Goal: Task Accomplishment & Management: Manage account settings

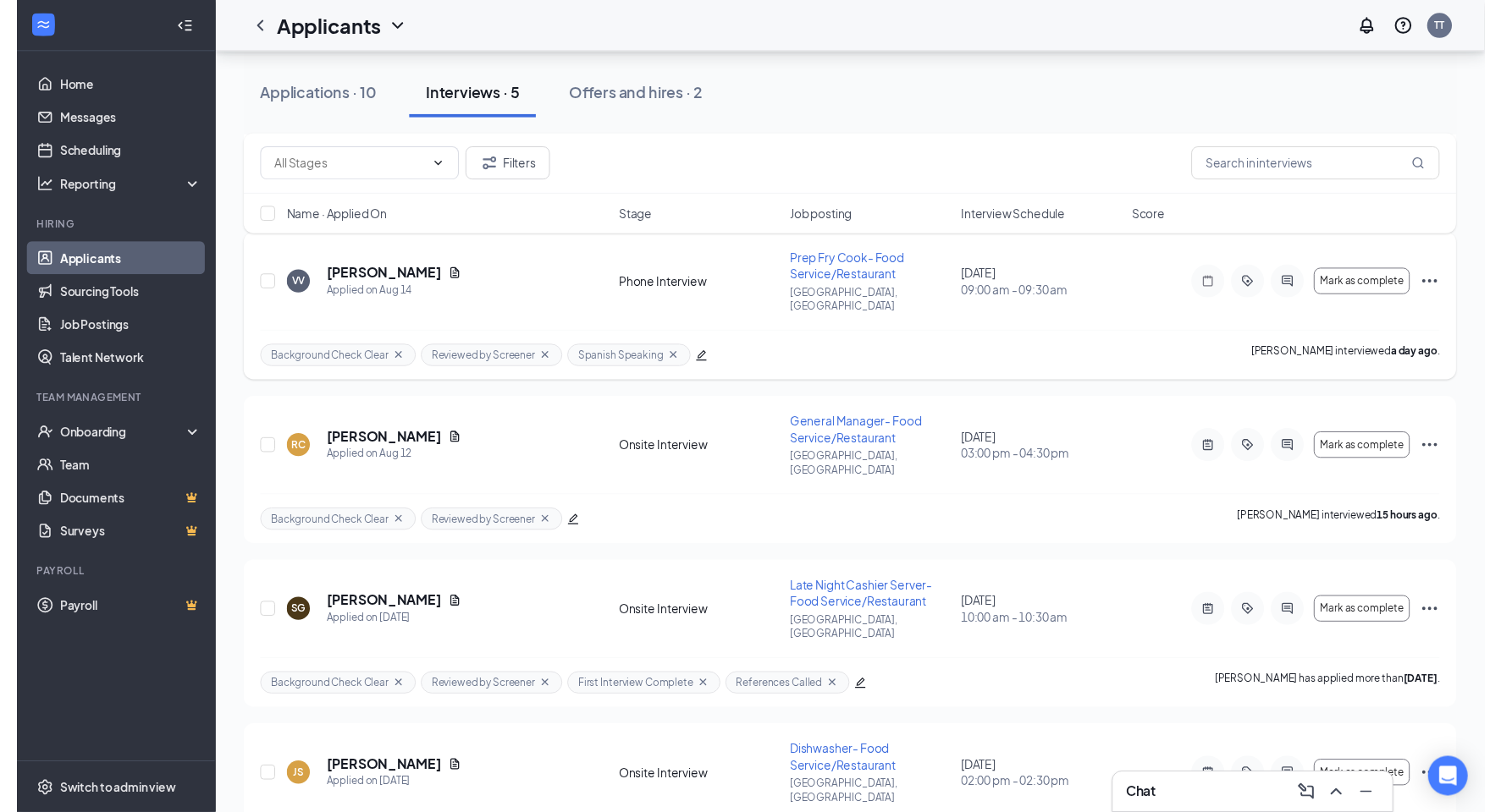
scroll to position [283, 0]
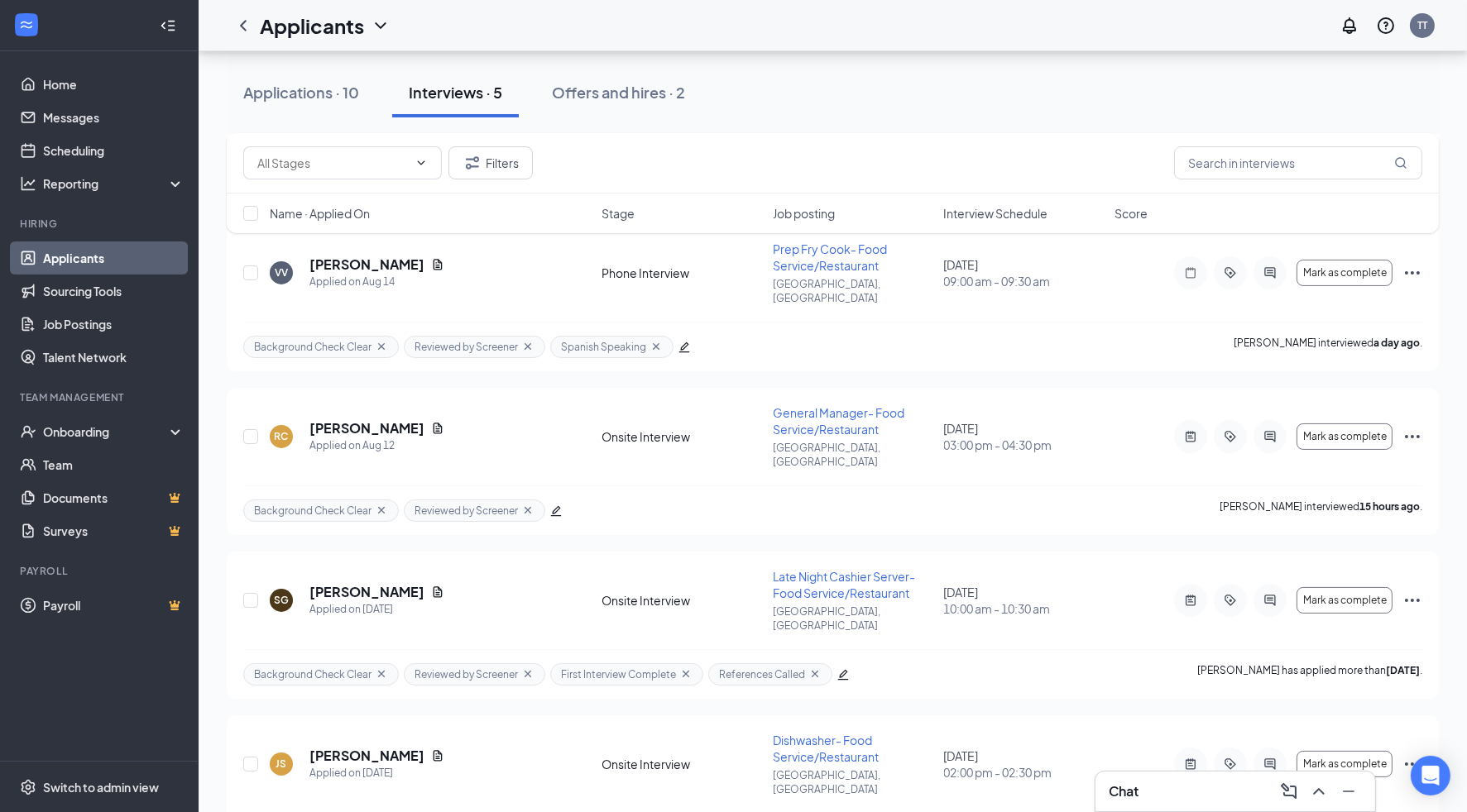
click at [1150, 787] on div "Chat" at bounding box center [1235, 791] width 253 height 27
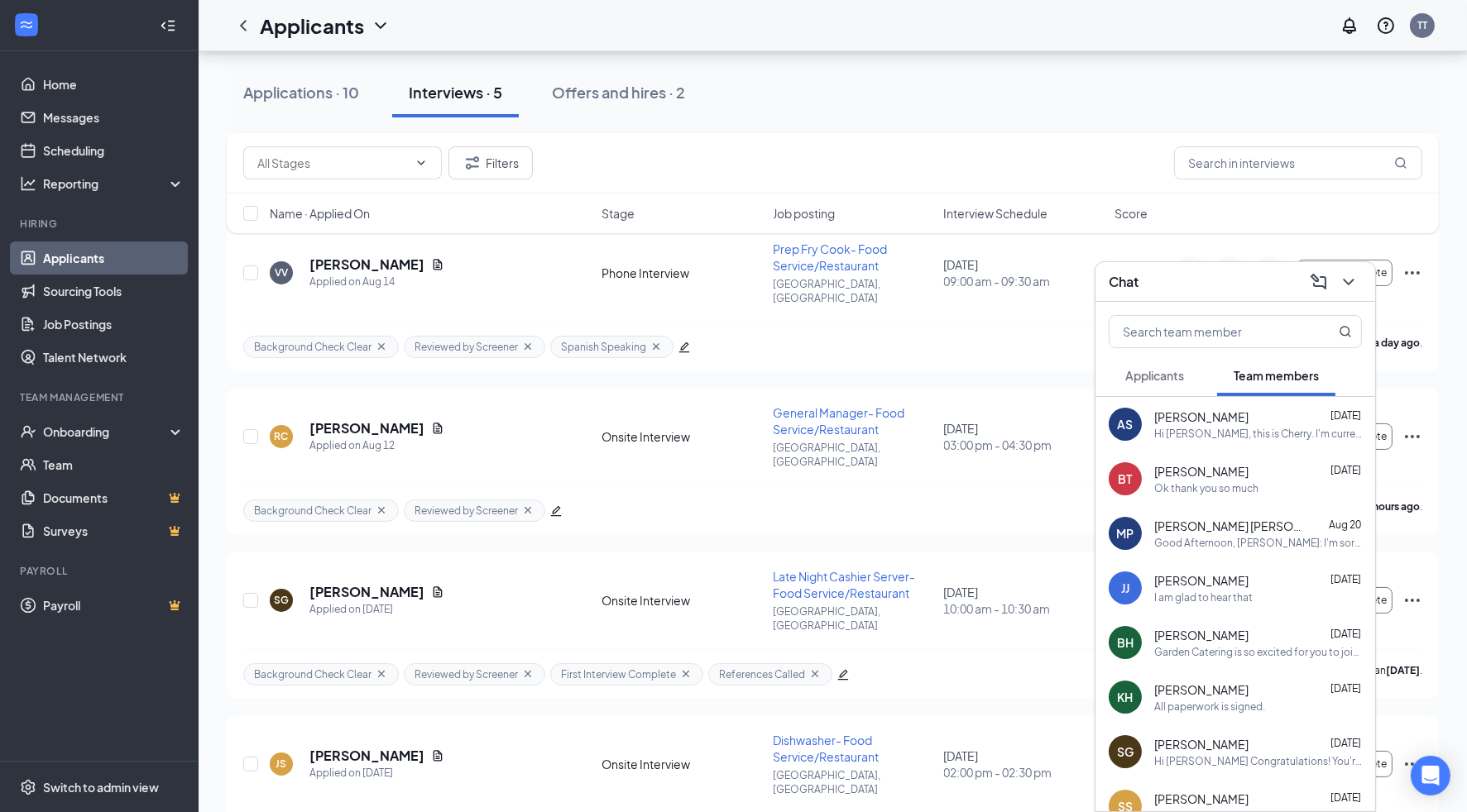
click at [1145, 391] on button "Applicants" at bounding box center [1155, 375] width 92 height 42
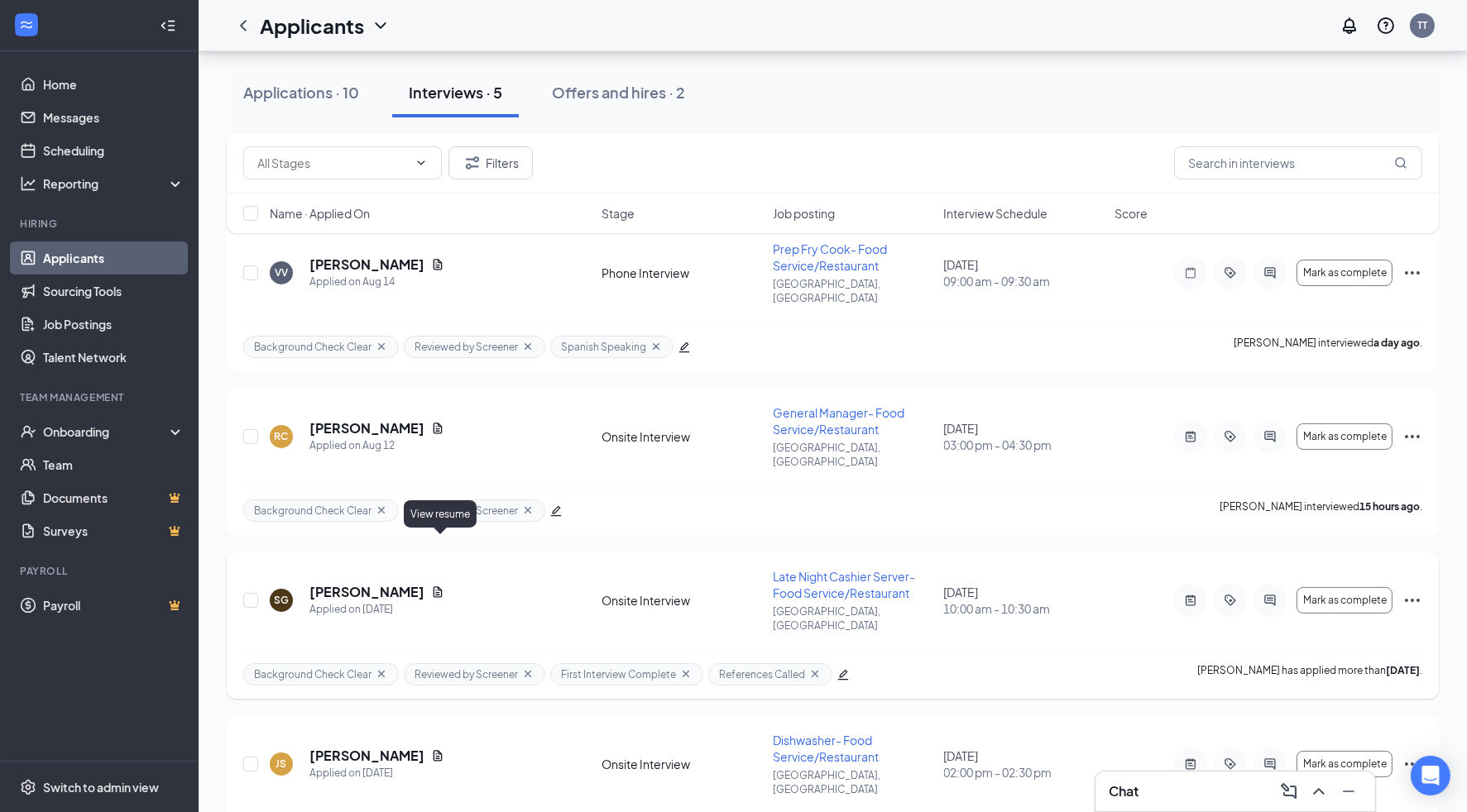
click at [435, 585] on icon "Document" at bounding box center [437, 591] width 13 height 13
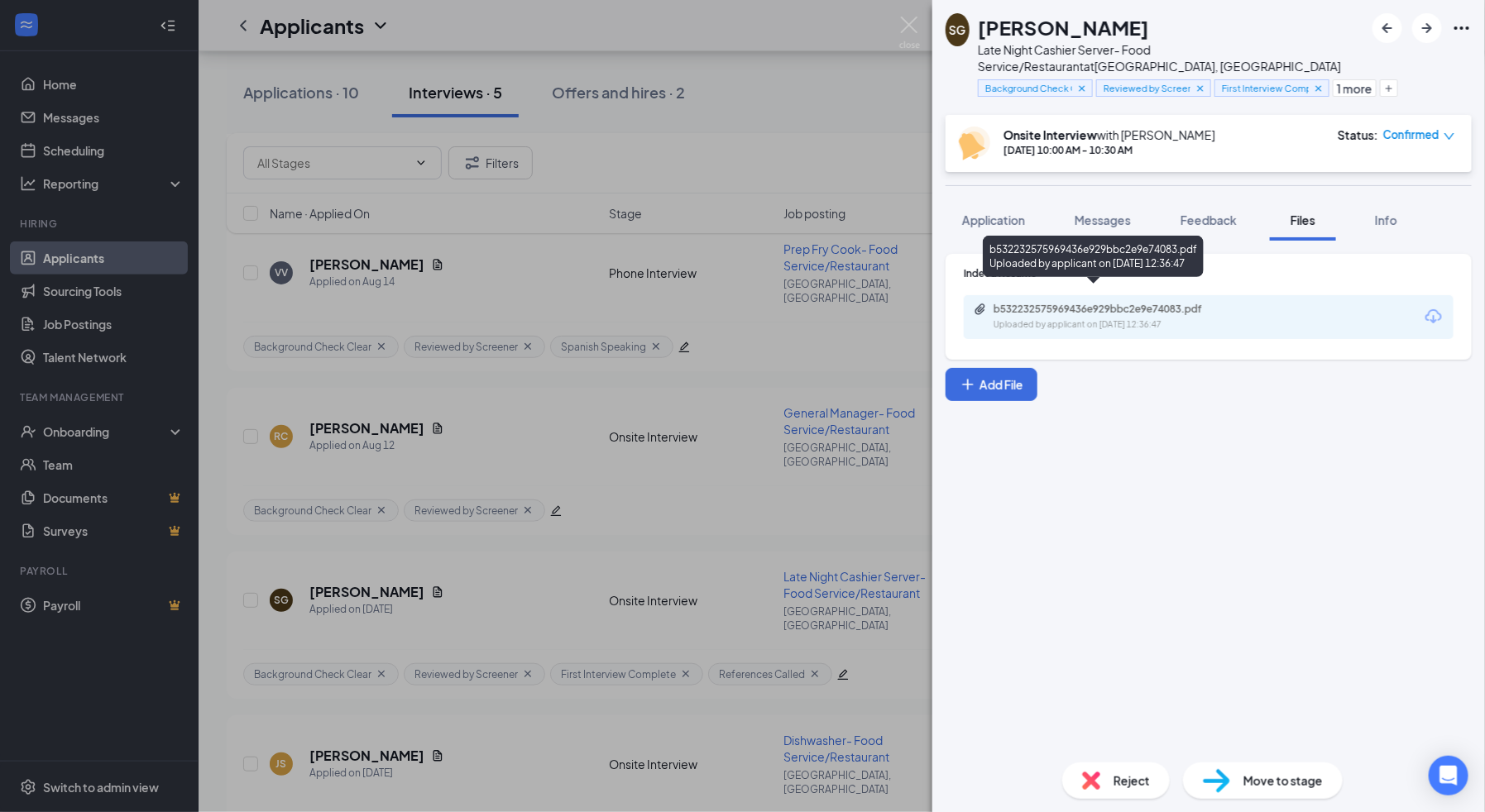
click at [1168, 303] on div "b532232575969436e929bbc2e9e74083.pdf" at bounding box center [1110, 309] width 232 height 13
click at [643, 244] on div "SG [PERSON_NAME] Late Night Cashier Server- Food Service/Restaurant at [GEOGRAP…" at bounding box center [742, 406] width 1485 height 812
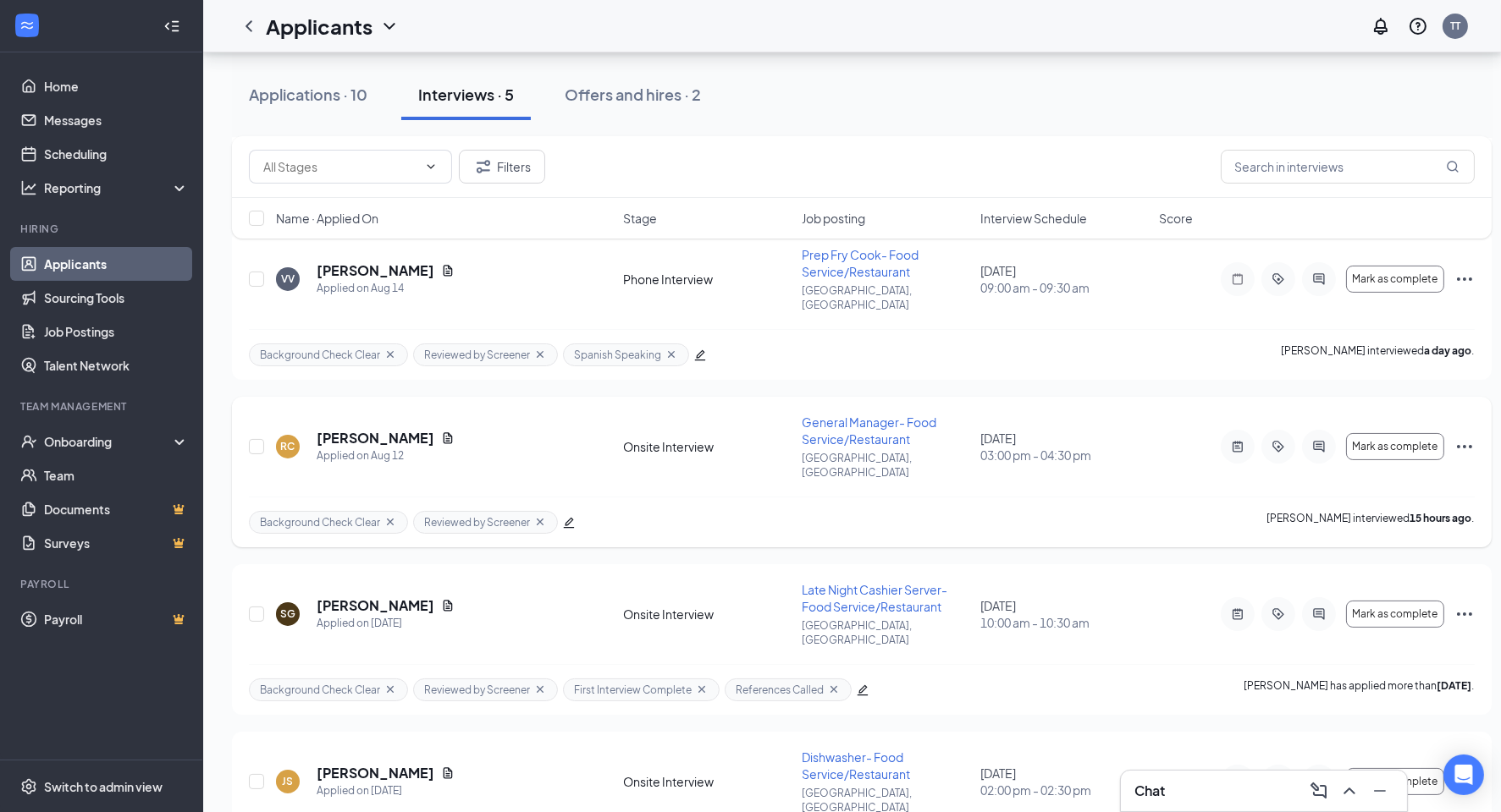
scroll to position [303, 0]
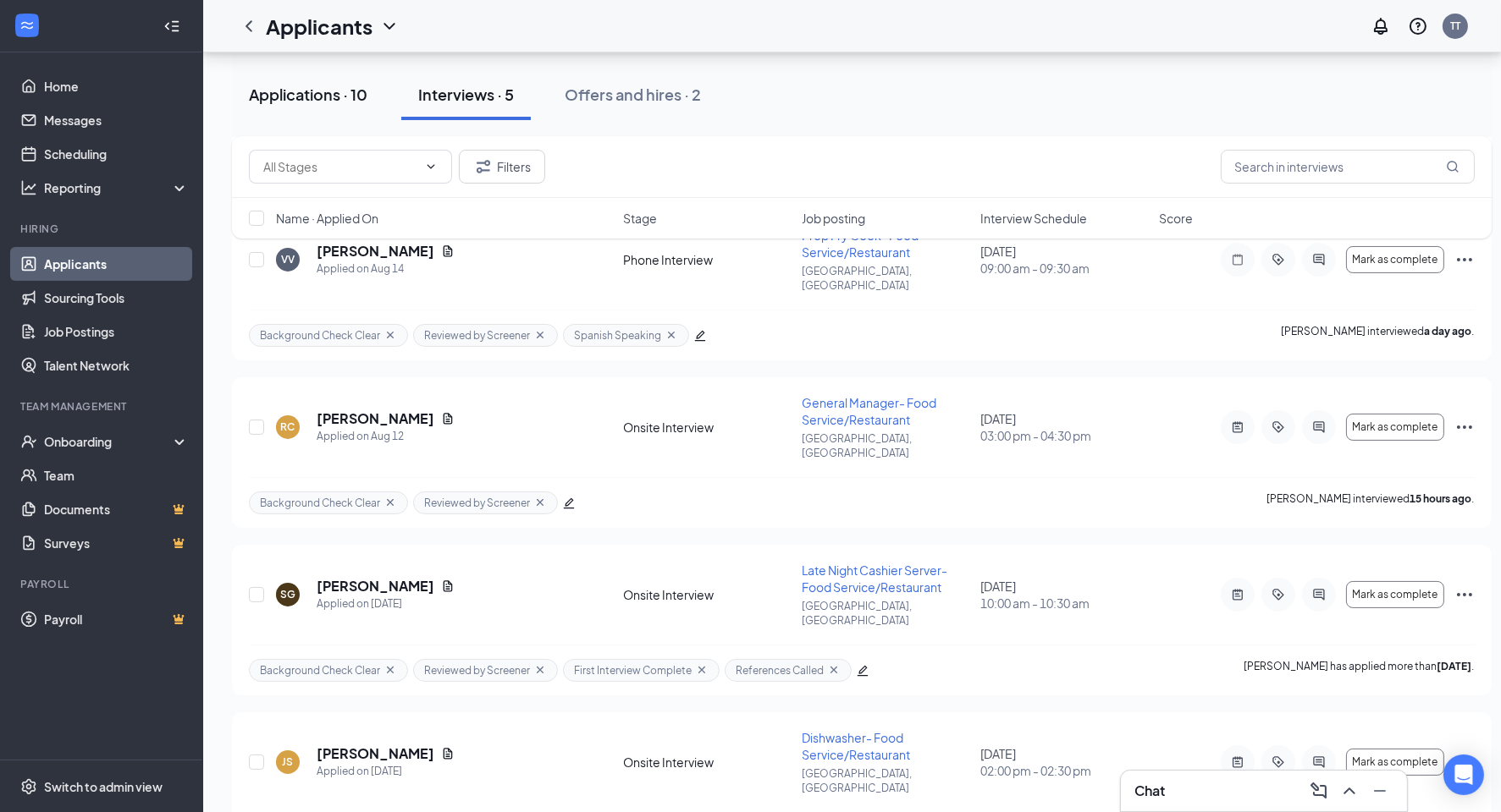
click at [312, 91] on div "Applications · 10" at bounding box center [308, 95] width 119 height 21
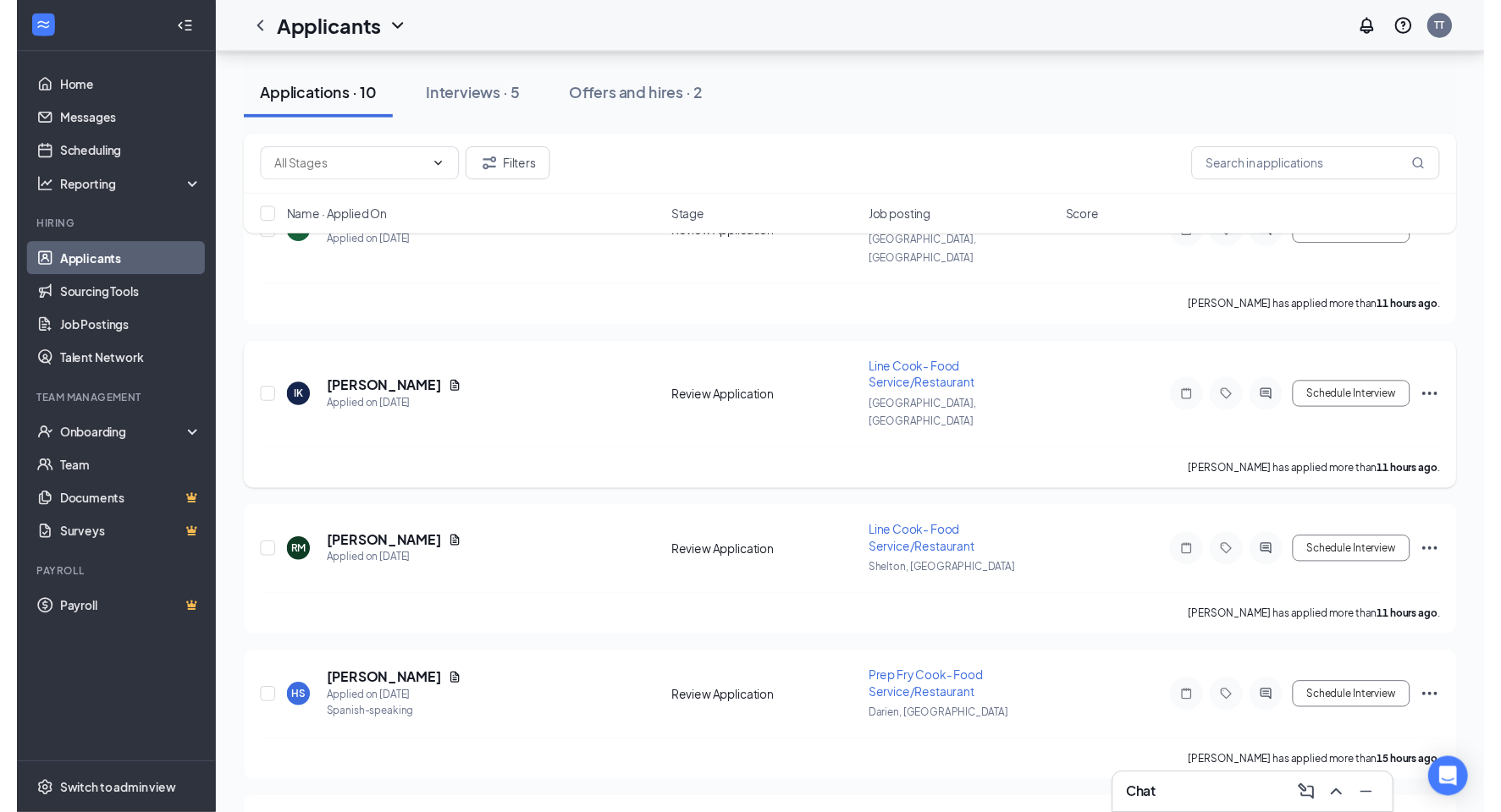
scroll to position [168, 0]
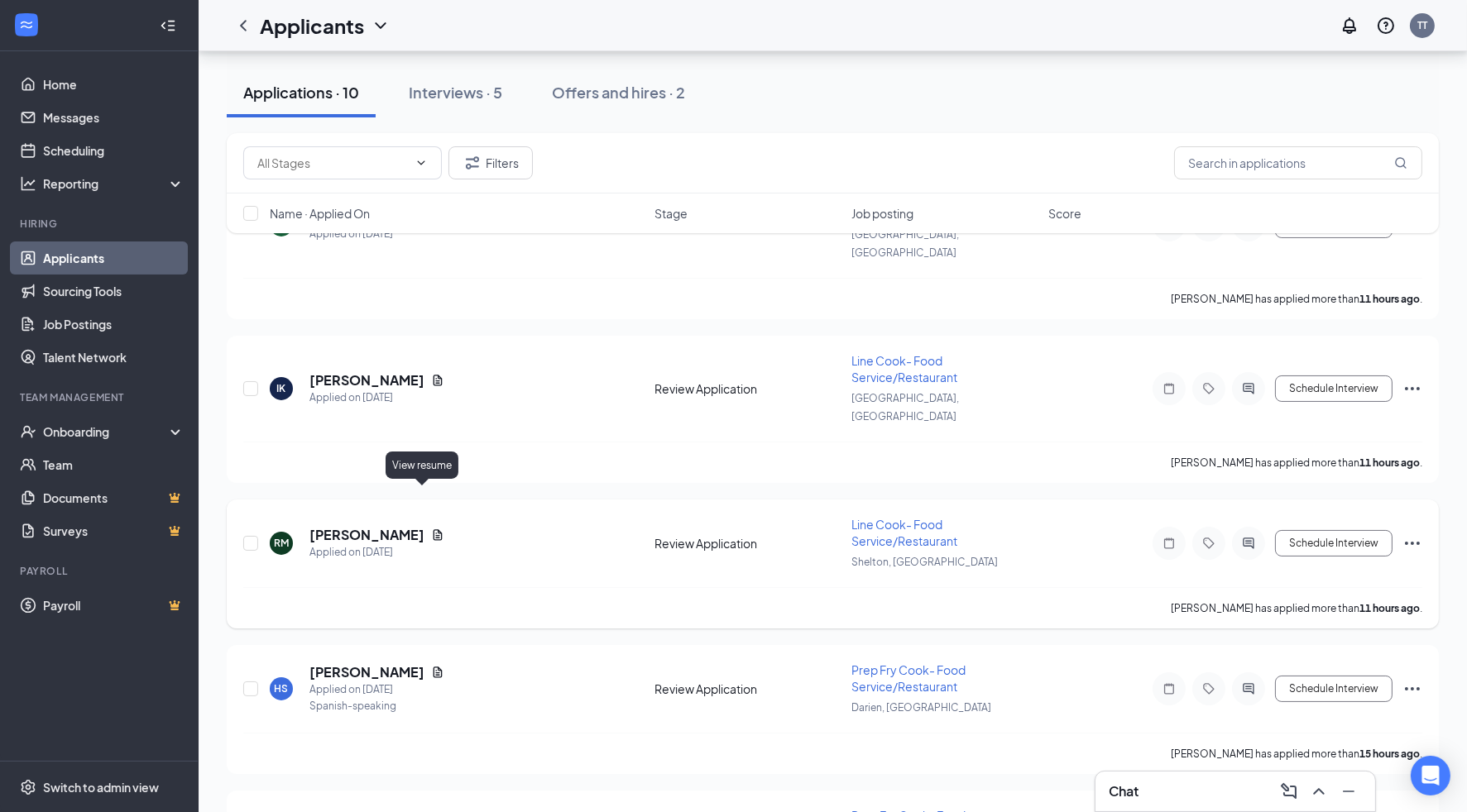
click at [431, 528] on icon "Document" at bounding box center [437, 534] width 13 height 13
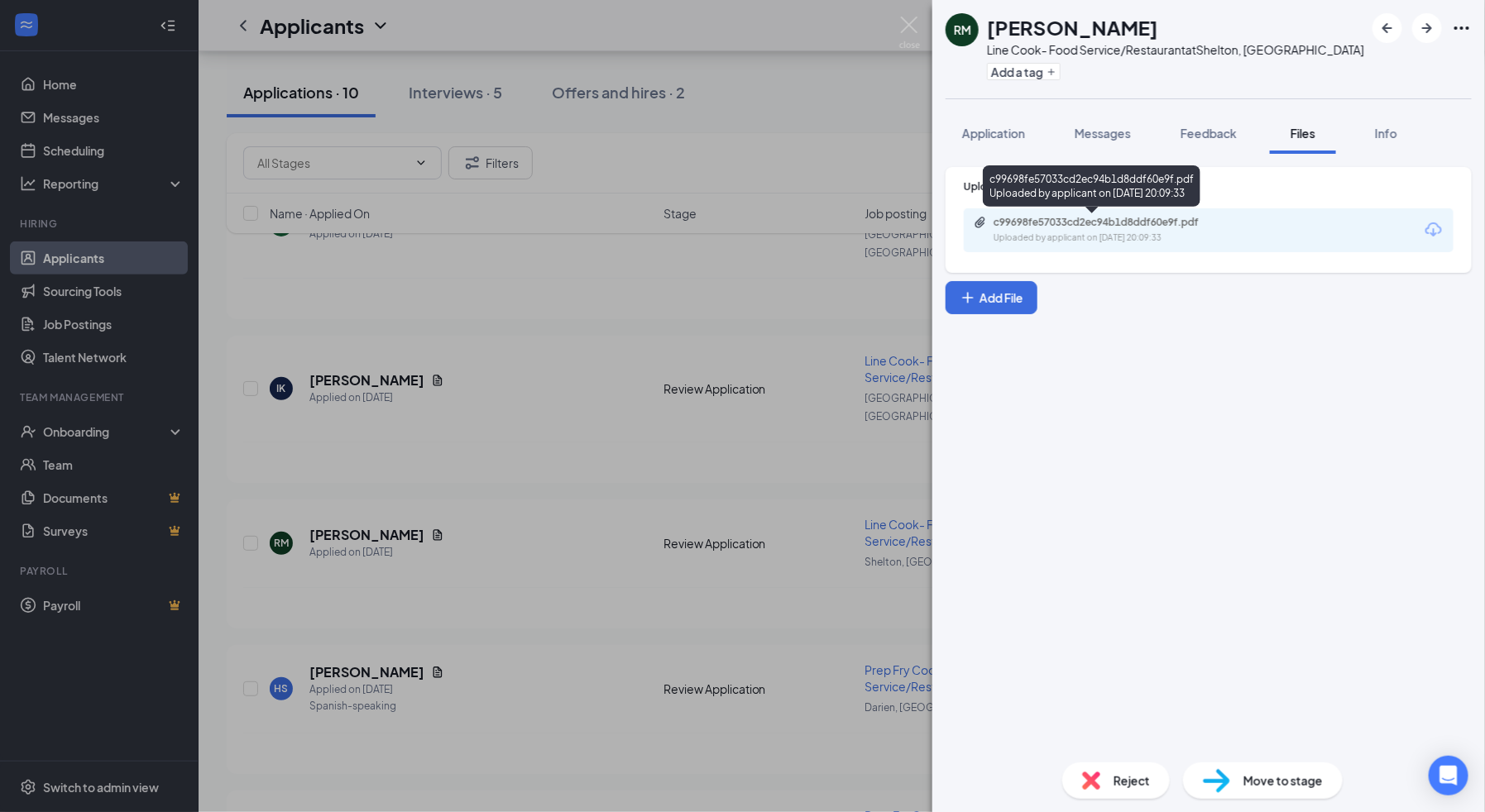
click at [1175, 221] on div "c99698fe57033cd2ec94b1d8ddf60e9f.pdf" at bounding box center [1110, 222] width 232 height 13
click at [611, 449] on div "RM [PERSON_NAME] Line Cook- Food Service/Restaurant at [GEOGRAPHIC_DATA], [GEOG…" at bounding box center [742, 406] width 1485 height 812
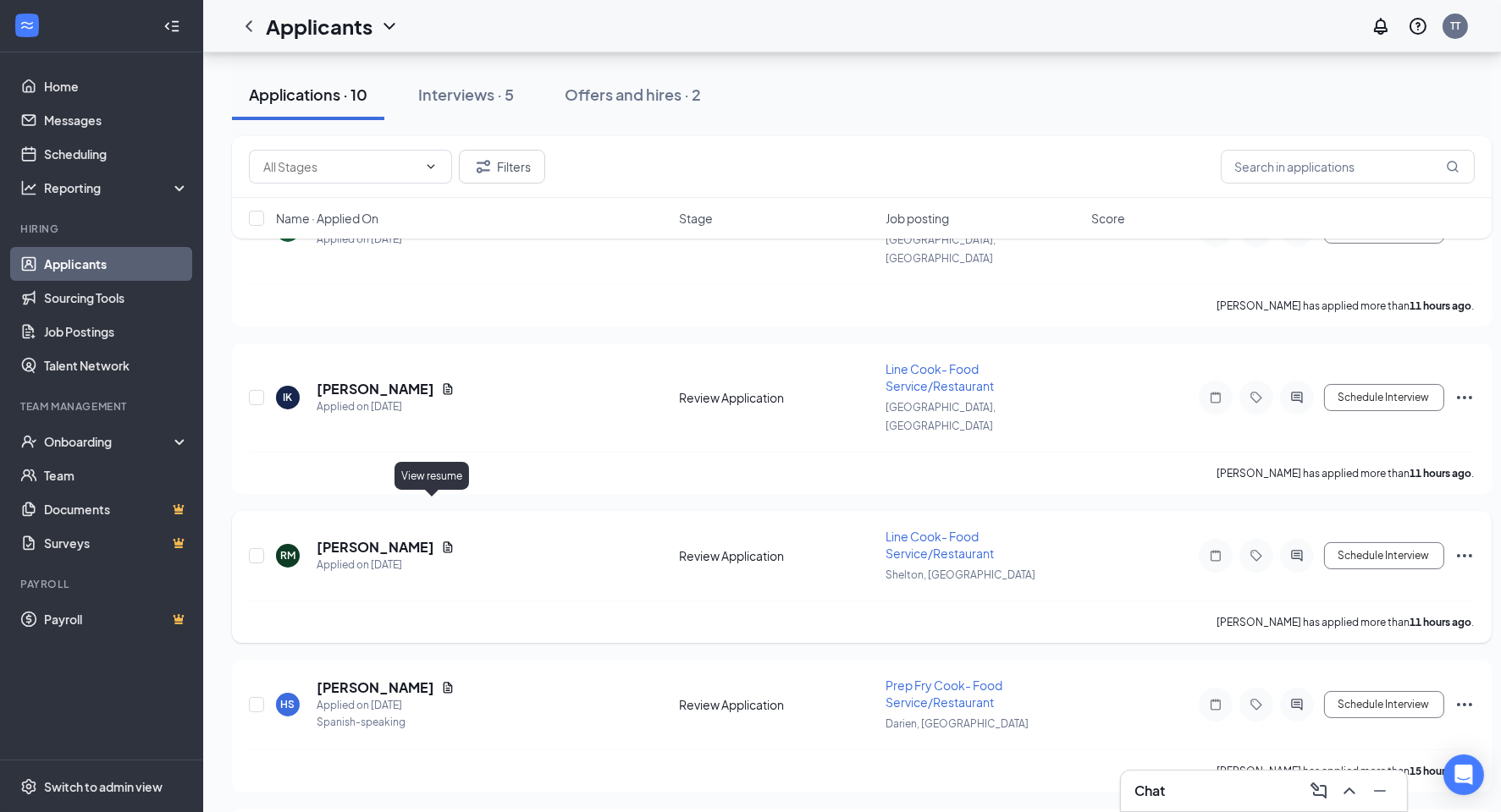
click at [443, 541] on icon "Document" at bounding box center [448, 547] width 10 height 11
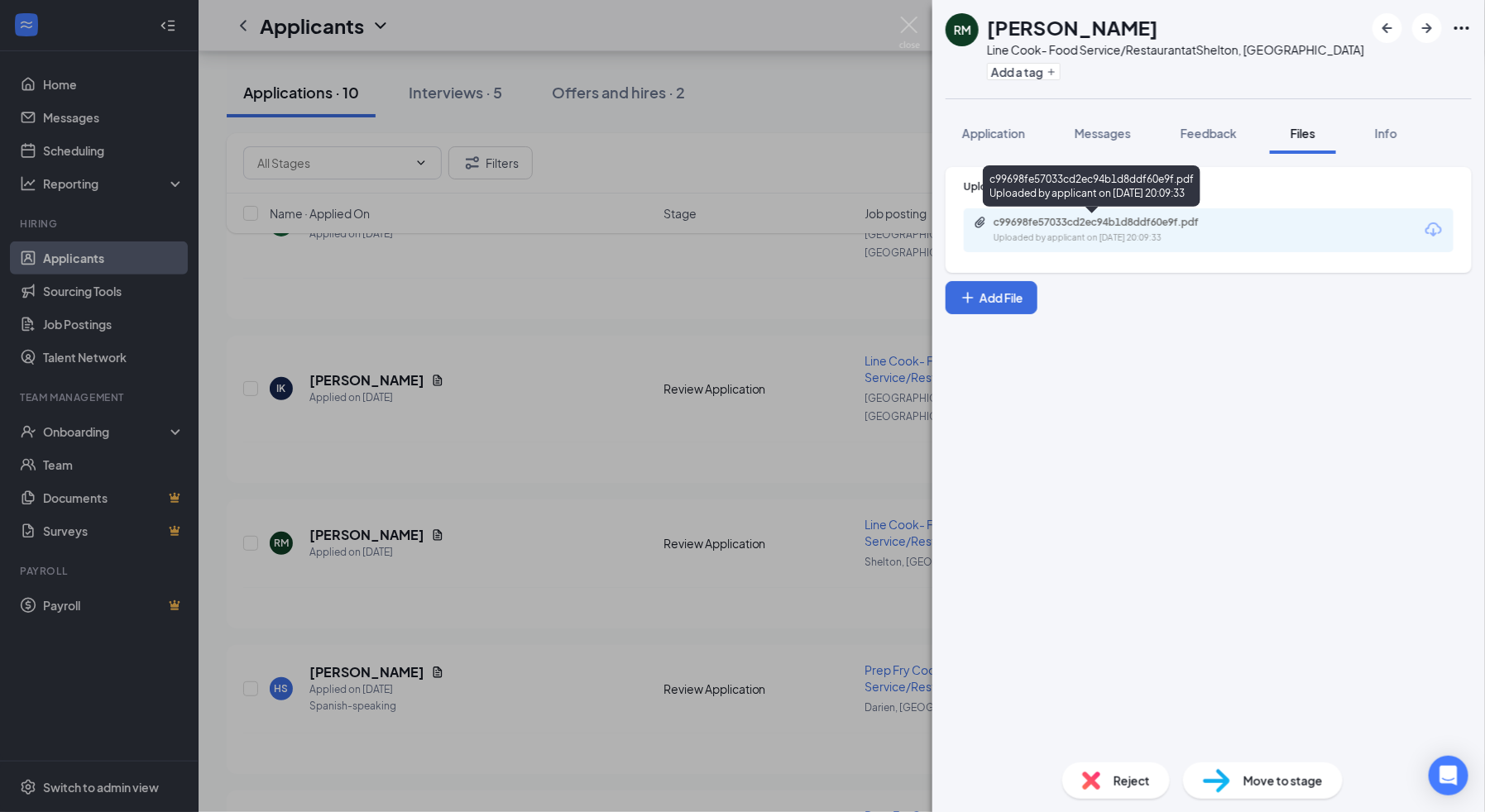
click at [1192, 232] on div "Uploaded by applicant on [DATE] 20:09:33" at bounding box center [1117, 238] width 248 height 13
click at [519, 363] on div "RM [PERSON_NAME] Line Cook- Food Service/Restaurant at [GEOGRAPHIC_DATA], [GEOG…" at bounding box center [742, 406] width 1485 height 812
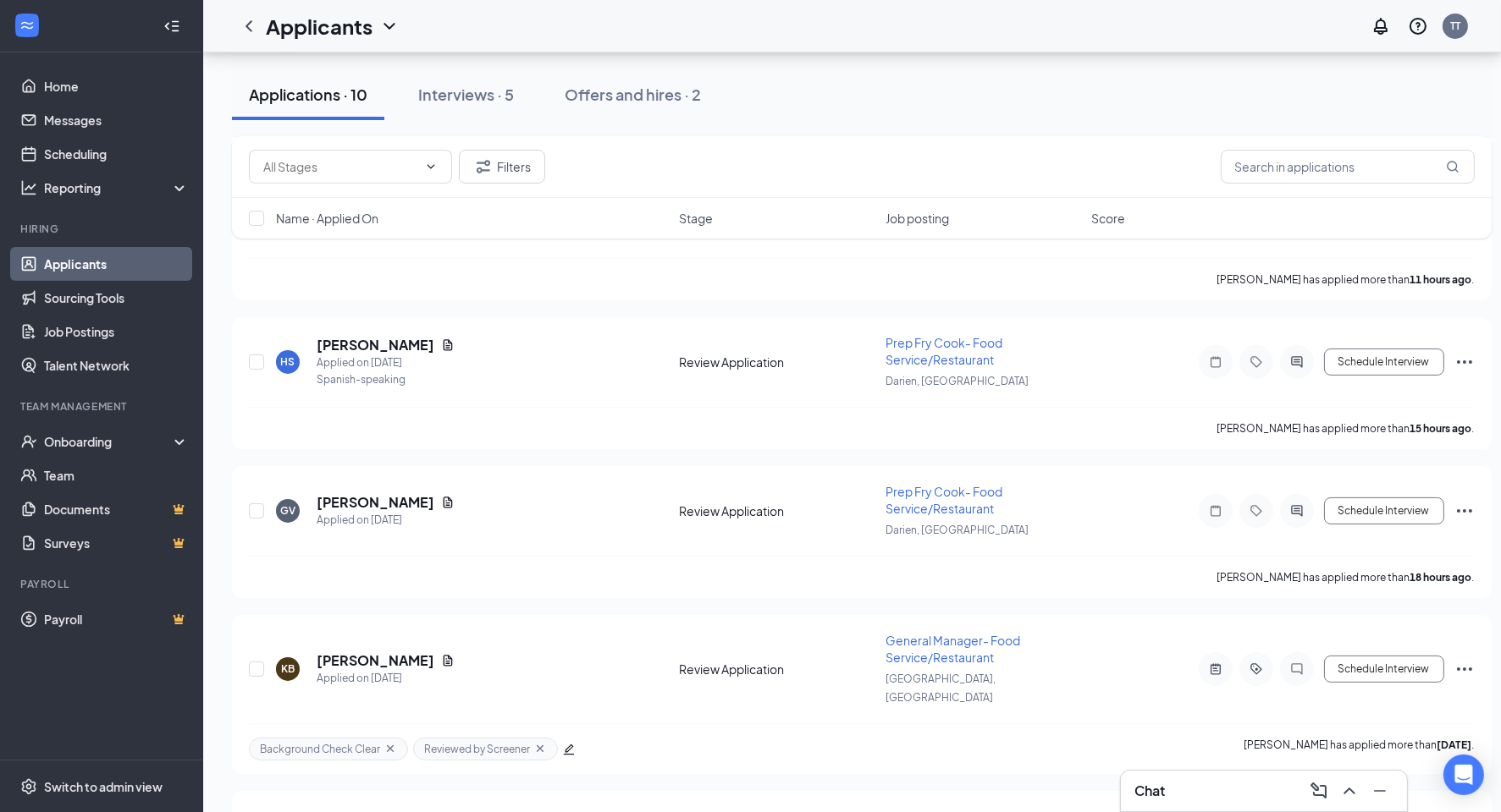
scroll to position [512, 0]
click at [443, 339] on icon "Document" at bounding box center [448, 344] width 10 height 11
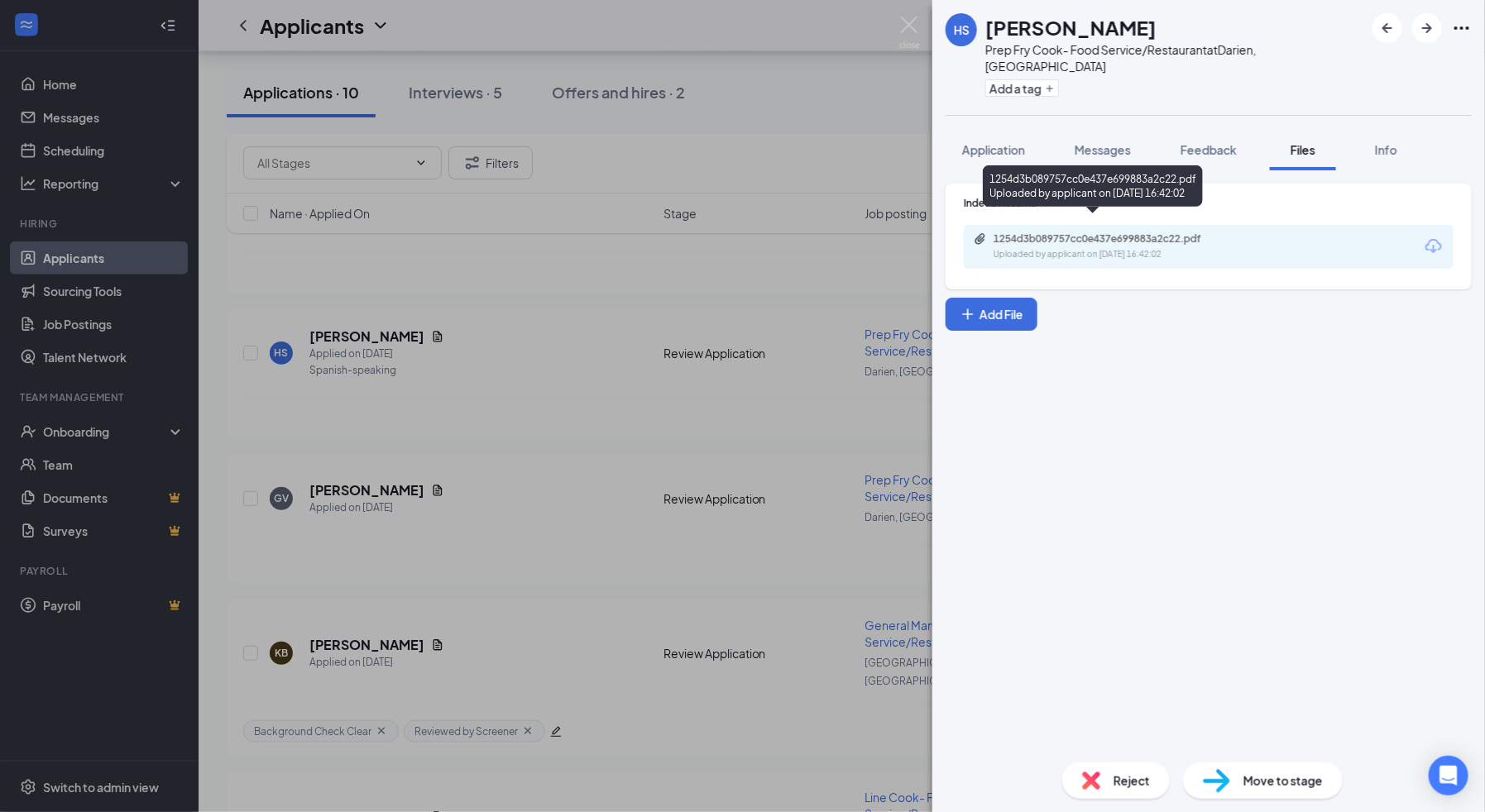
click at [1115, 248] on div "Uploaded by applicant on [DATE] 16:42:02" at bounding box center [1117, 254] width 248 height 13
click at [532, 462] on div "HS [PERSON_NAME] Prep Fry Cook- Food Service/Restaurant at [GEOGRAPHIC_DATA], […" at bounding box center [742, 406] width 1485 height 812
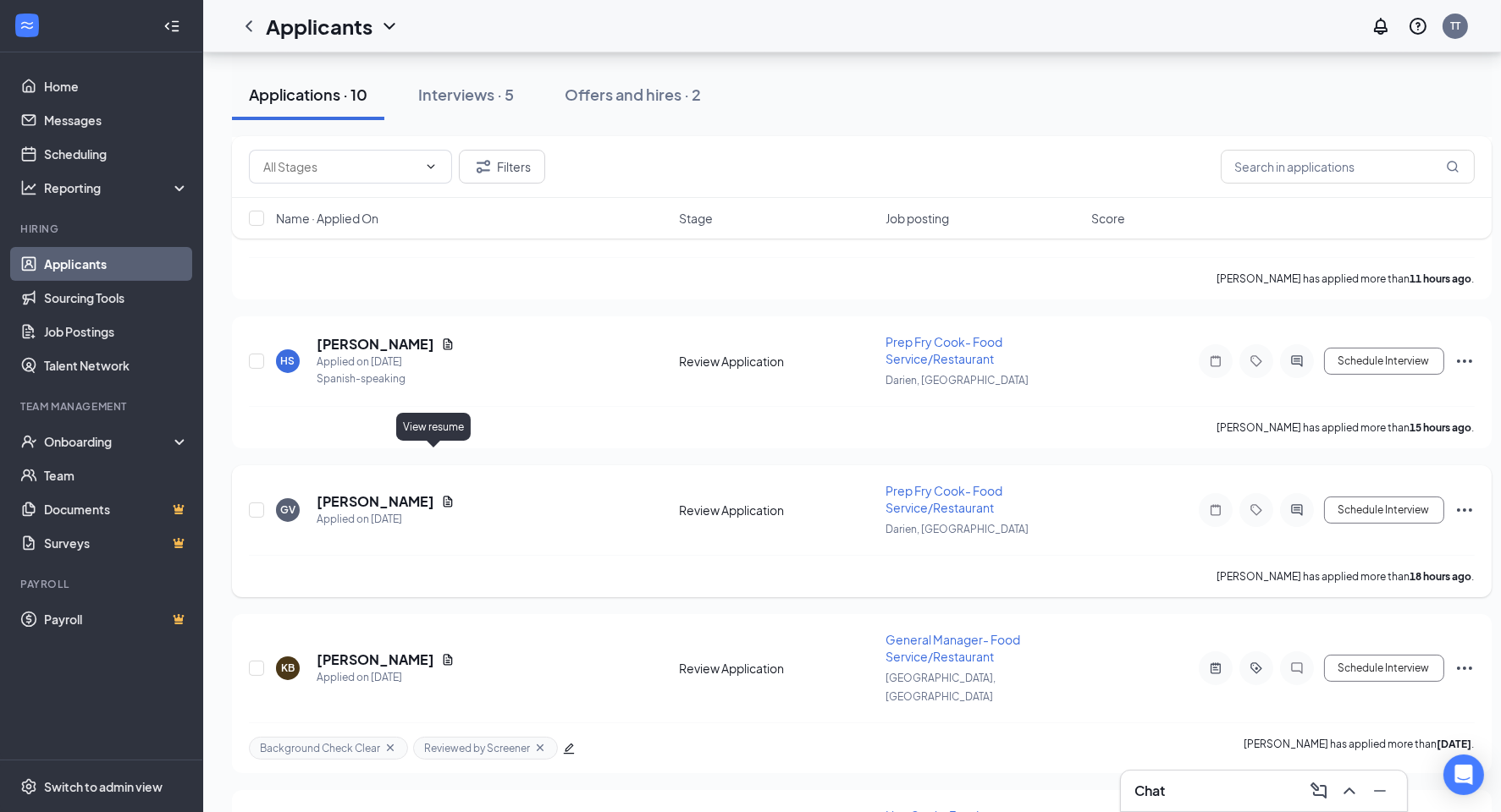
click at [441, 495] on icon "Document" at bounding box center [447, 502] width 13 height 13
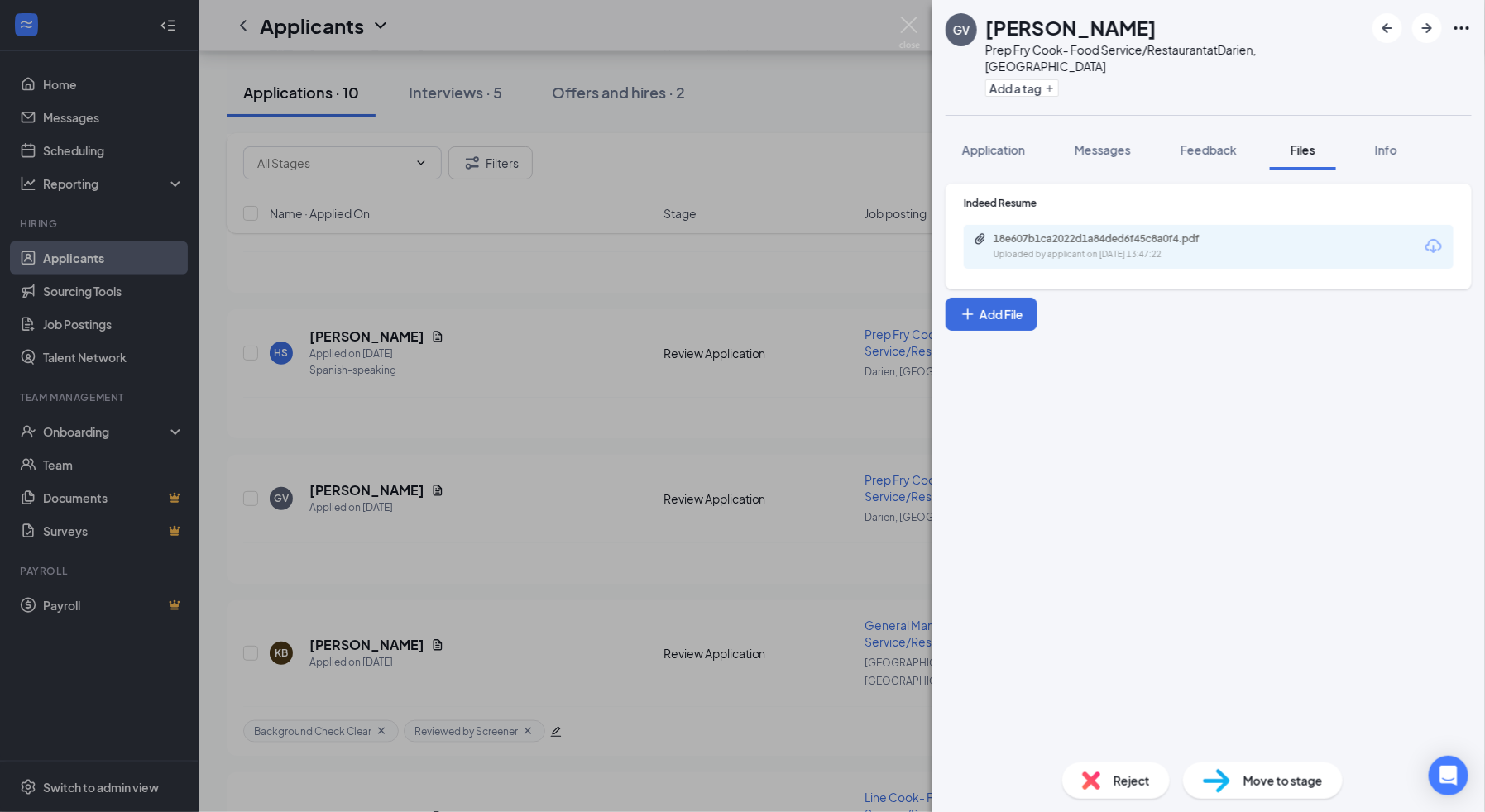
click at [1149, 201] on div "Indeed Resume 18e607b1ca2022d1a84ded6f45c8a0f4.pdf Uploaded by applicant on [DA…" at bounding box center [1208, 233] width 490 height 73
click at [1149, 225] on div "18e607b1ca2022d1a84ded6f45c8a0f4.pdf Uploaded by applicant on [DATE] 13:47:22" at bounding box center [1208, 246] width 490 height 44
click at [1155, 233] on div "18e607b1ca2022d1a84ded6f45c8a0f4.pdf" at bounding box center [1110, 239] width 232 height 13
click at [576, 223] on div "GV [PERSON_NAME] Prep Fry Cook- Food Service/Restaurant at [GEOGRAPHIC_DATA], […" at bounding box center [742, 406] width 1485 height 812
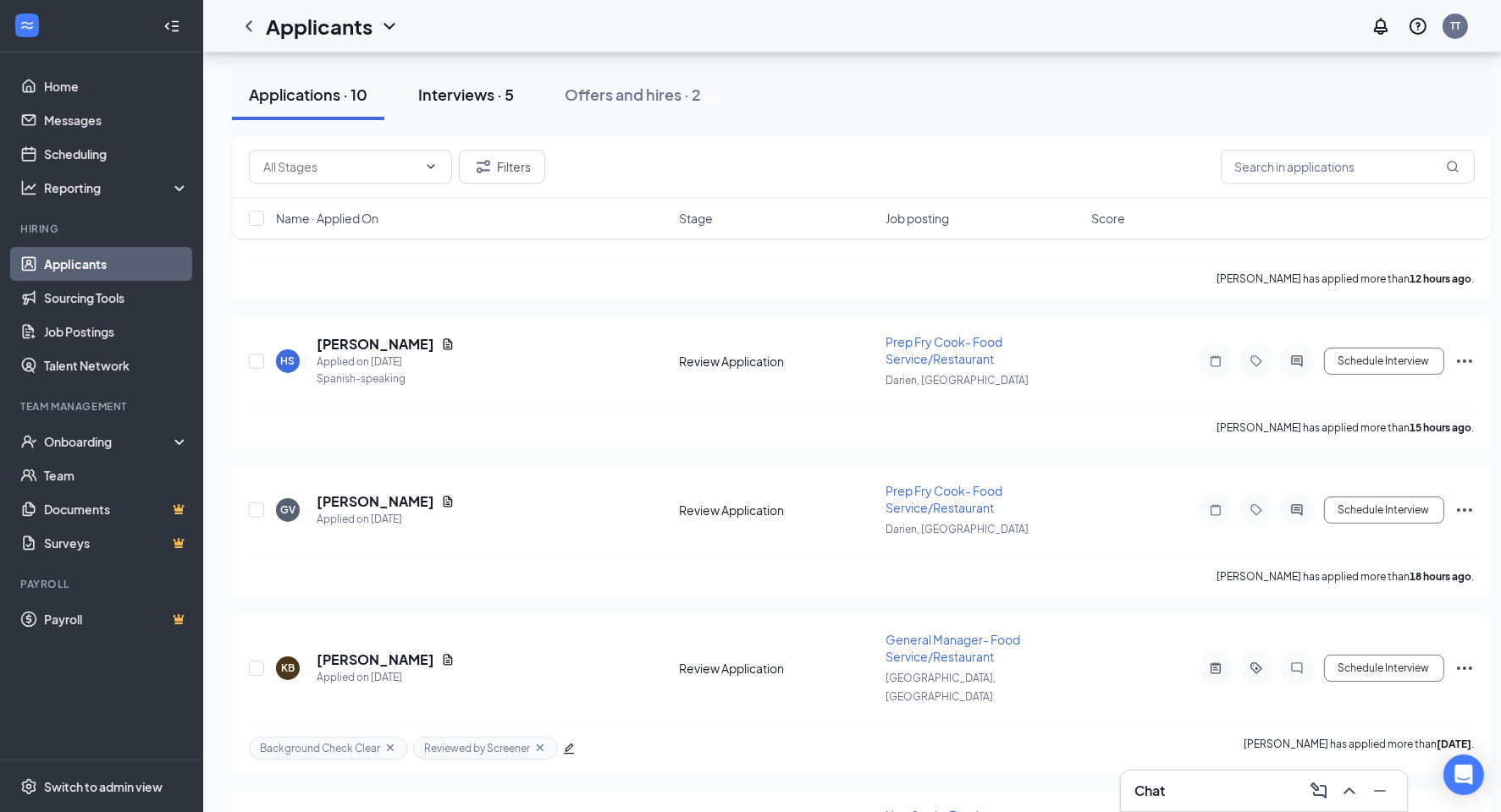
click at [477, 102] on div "Interviews · 5" at bounding box center [466, 95] width 96 height 21
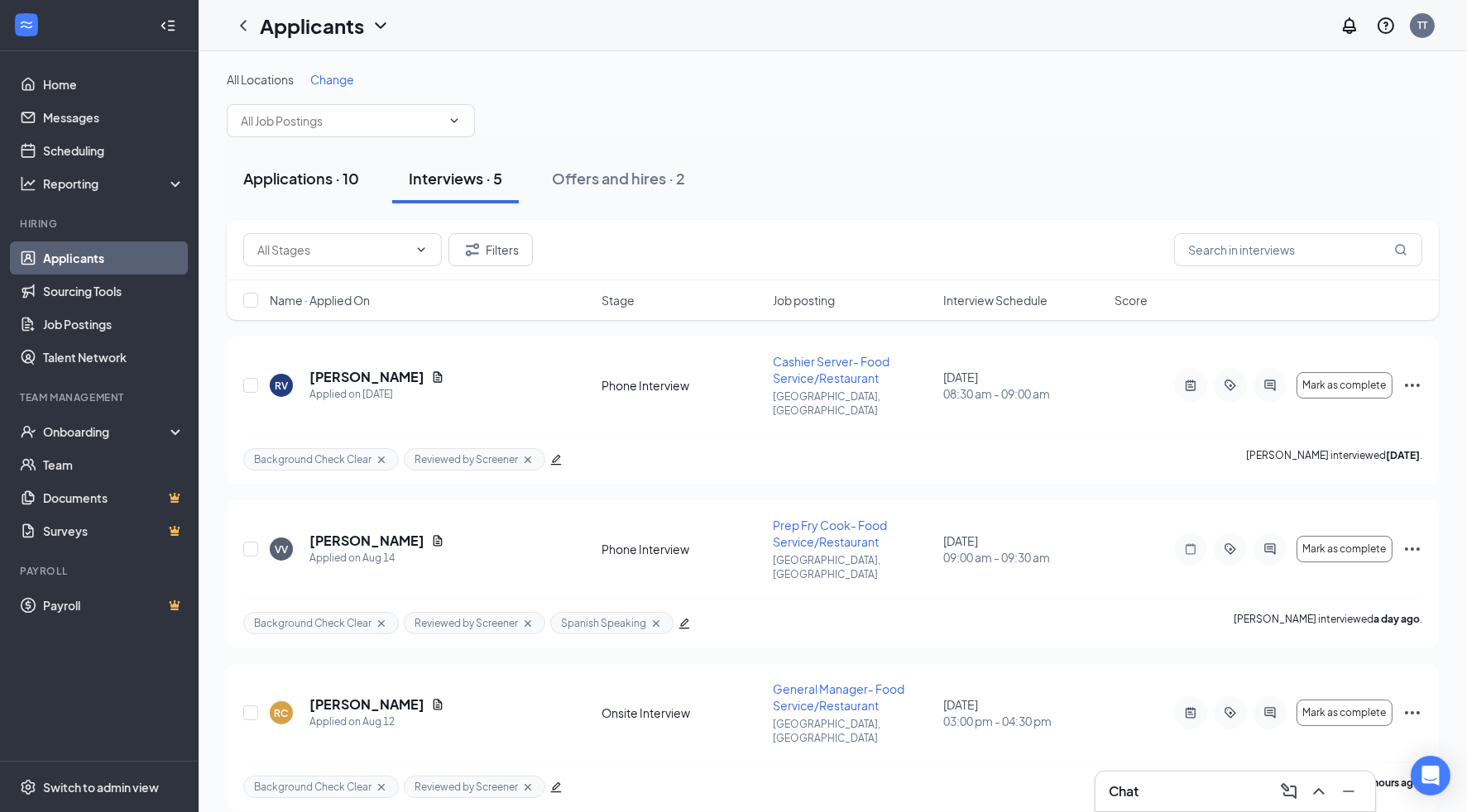
click at [336, 182] on div "Applications · 10" at bounding box center [301, 178] width 116 height 21
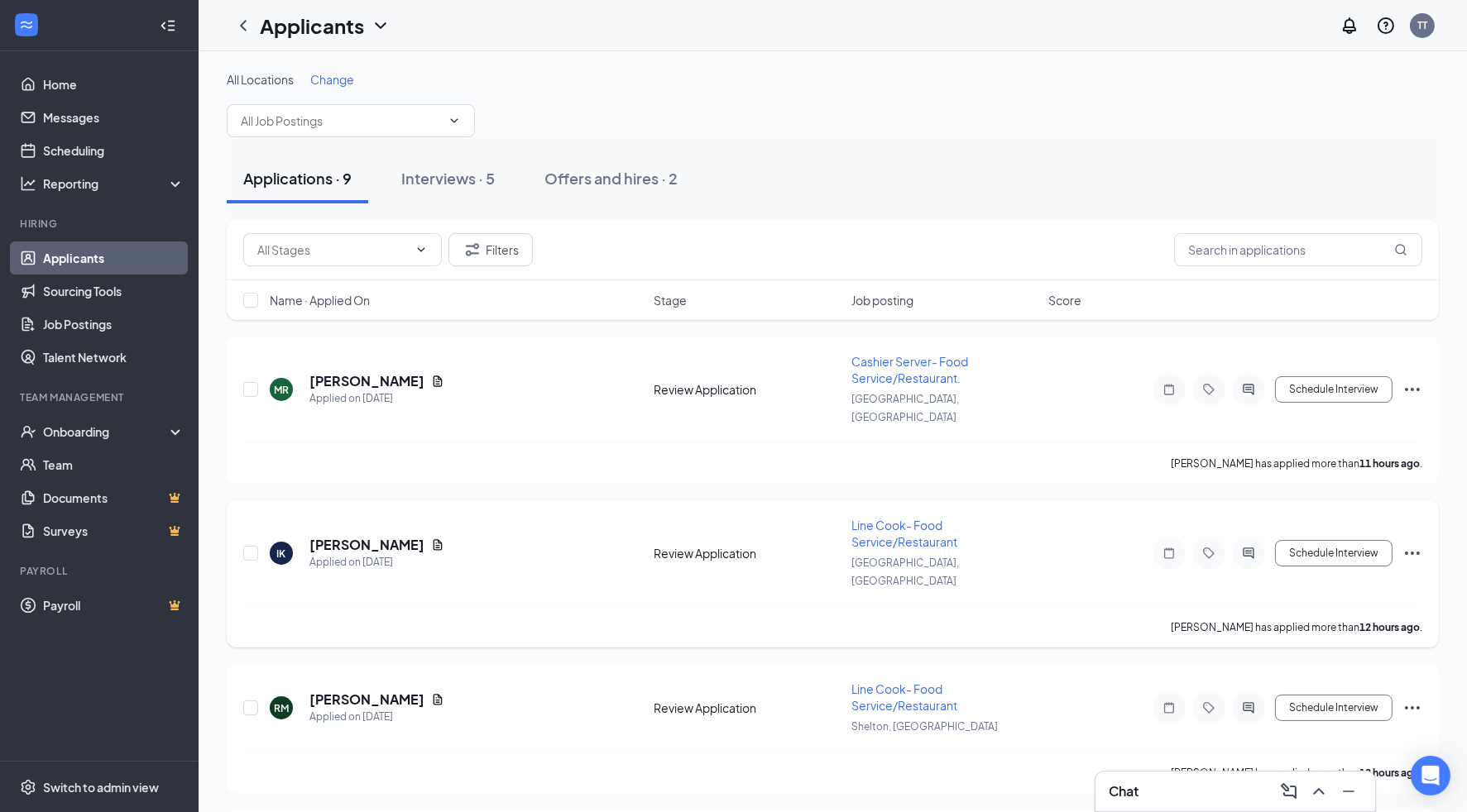
click at [575, 536] on div "IK [PERSON_NAME] Applied on [DATE]" at bounding box center [457, 553] width 375 height 35
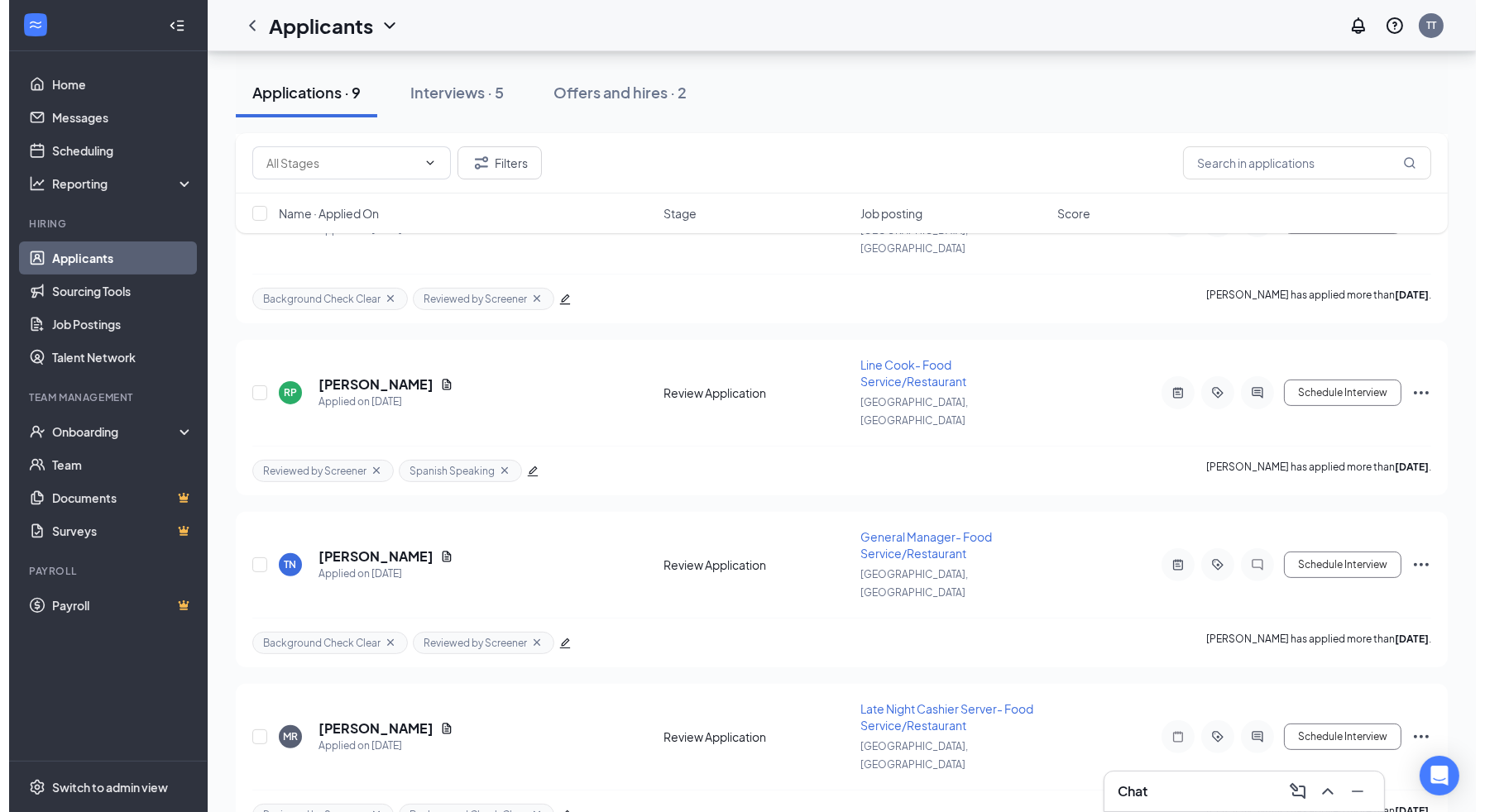
scroll to position [1008, 0]
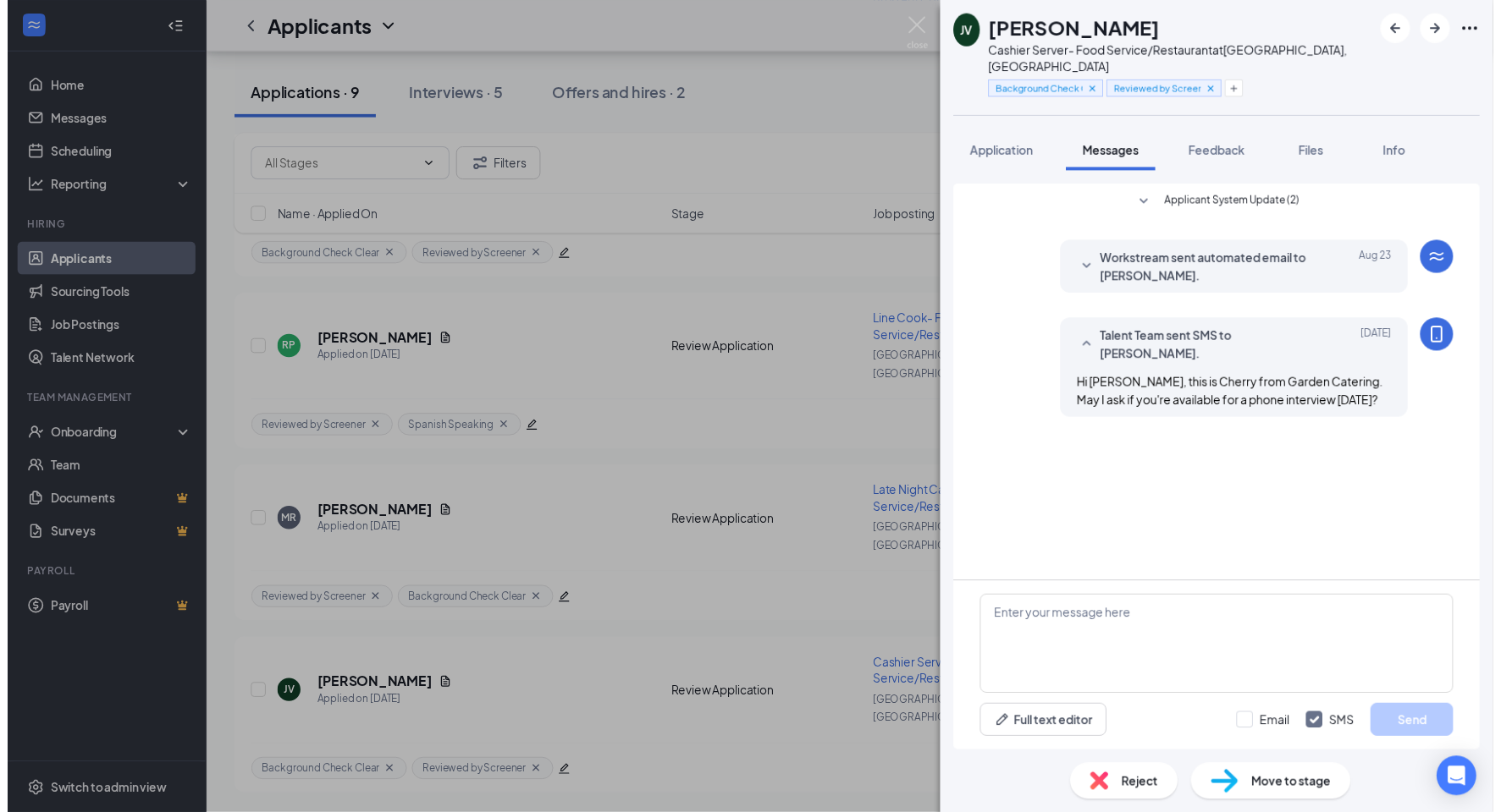
scroll to position [876, 0]
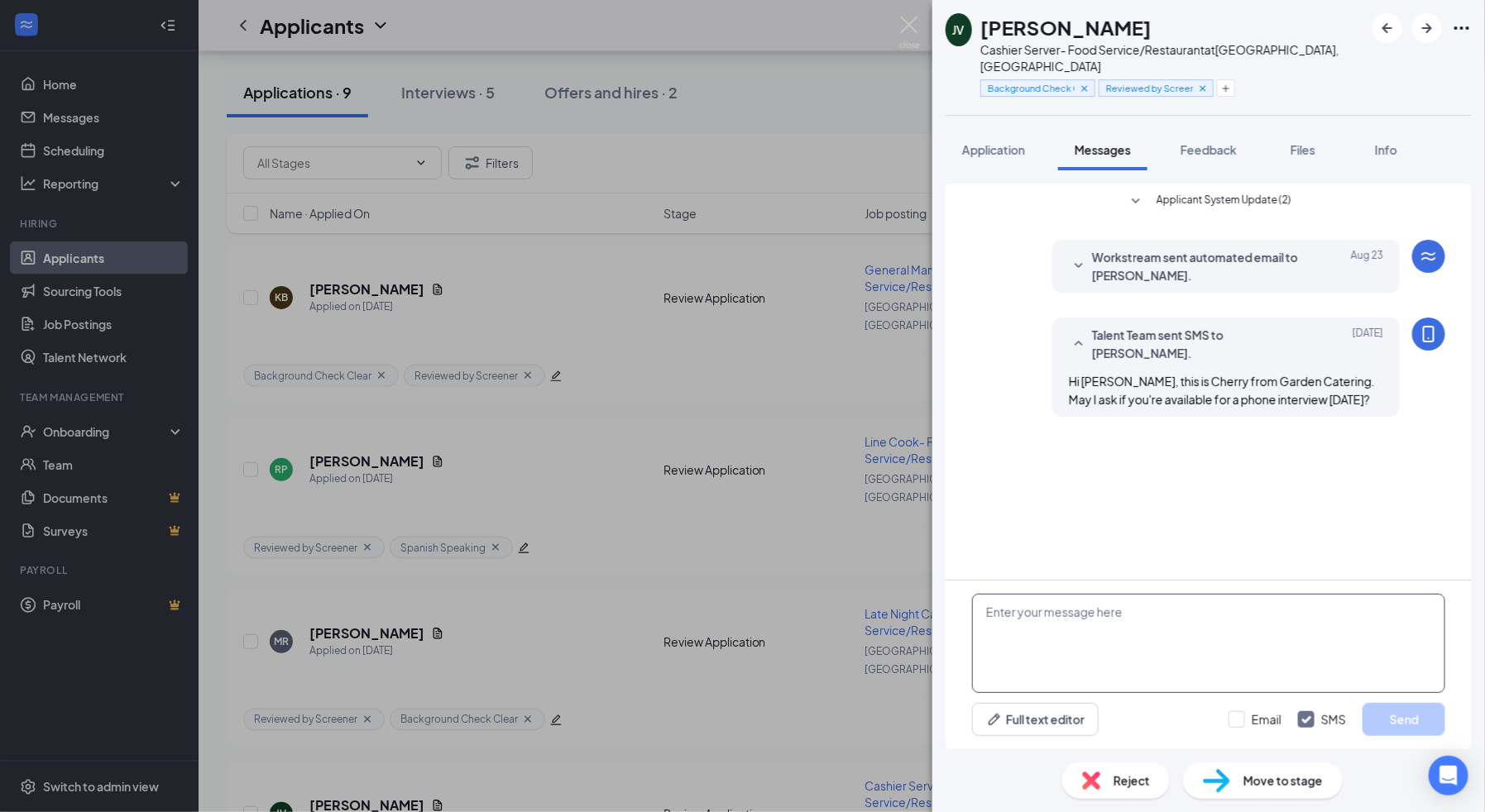
click at [1196, 617] on textarea at bounding box center [1208, 643] width 473 height 99
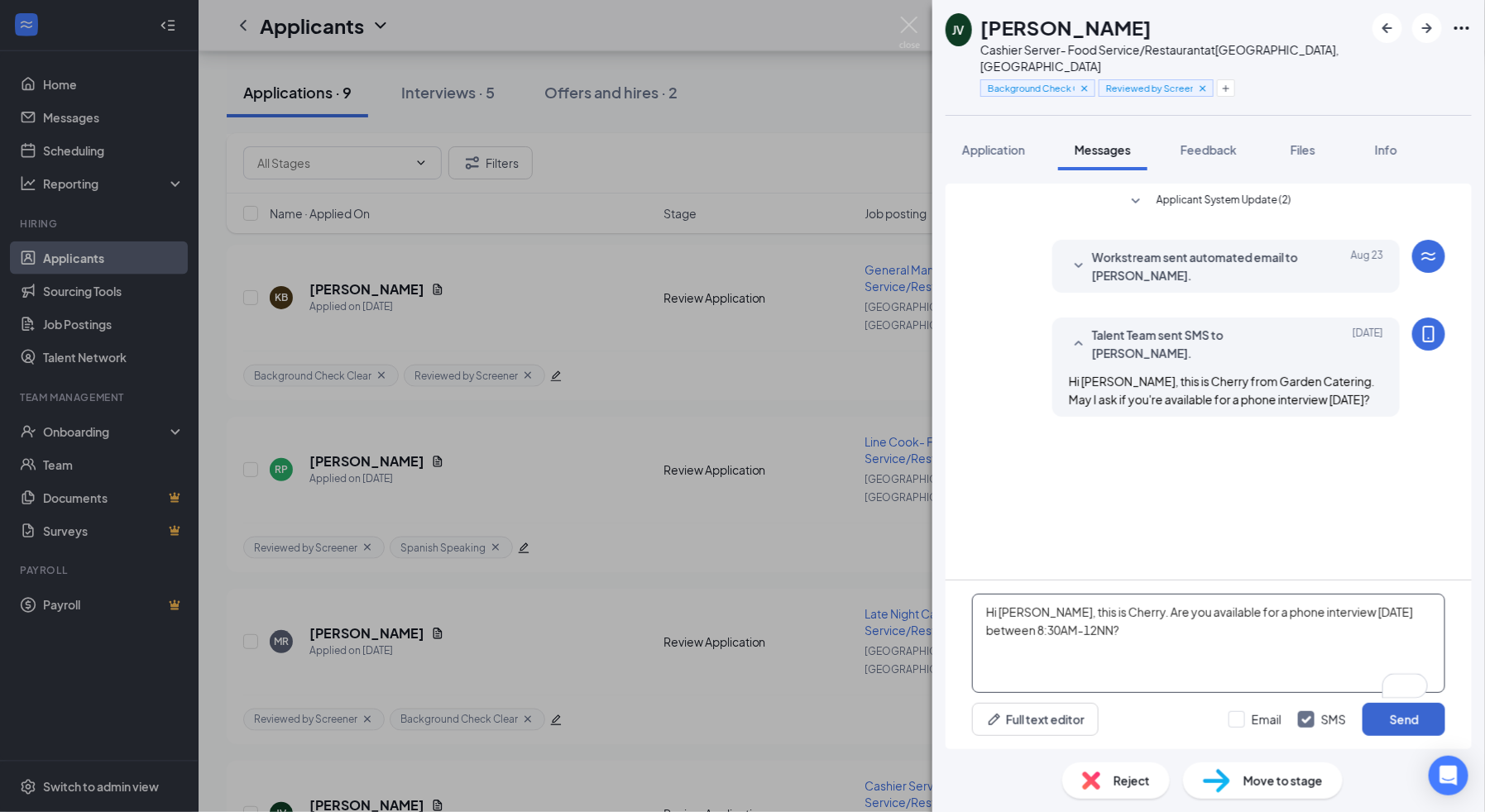
type textarea "Hi [PERSON_NAME], this is Cherry. Are you available for a phone interview [DATE…"
click at [1415, 721] on button "Send" at bounding box center [1405, 719] width 83 height 33
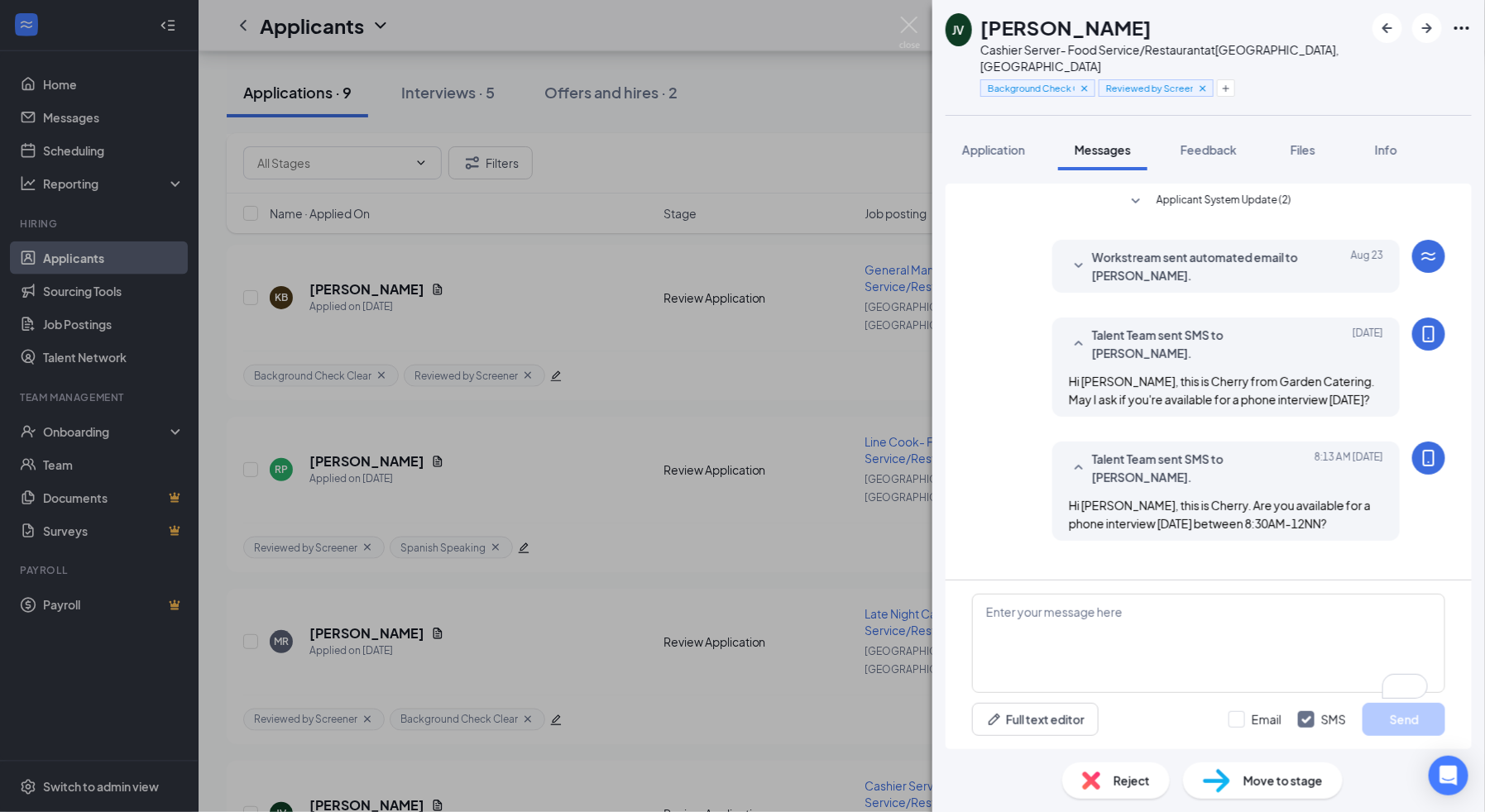
click at [1276, 503] on span "Hi [PERSON_NAME], this is Cherry. Are you available for a phone interview [DATE…" at bounding box center [1219, 515] width 302 height 33
copy div "Hi [PERSON_NAME], this is Cherry. Are you available for a phone interview [DATE…"
click at [772, 630] on div "JV [PERSON_NAME] Cashier Server- Food Service/Restaurant at [GEOGRAPHIC_DATA], …" at bounding box center [742, 406] width 1485 height 812
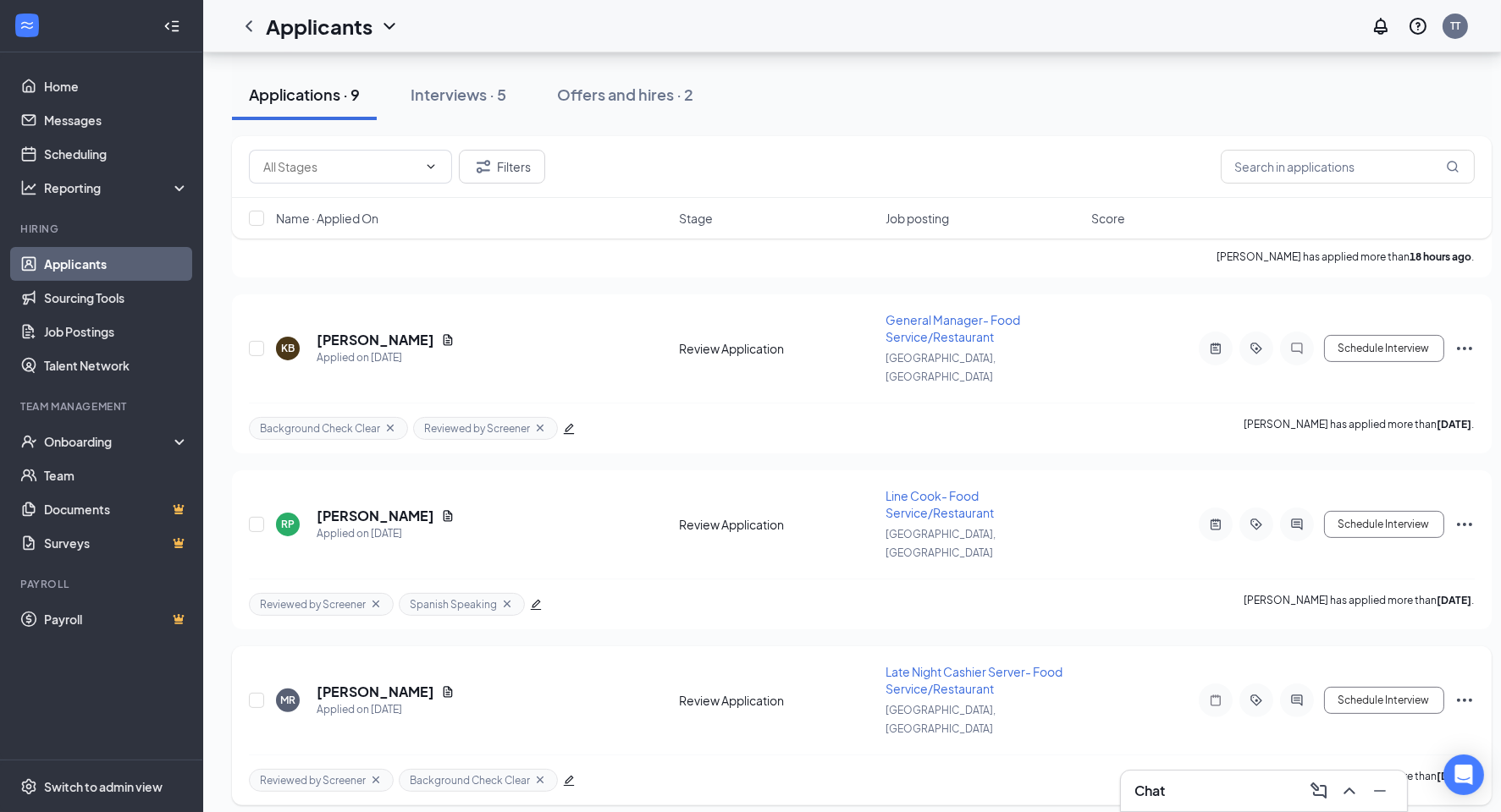
scroll to position [894, 0]
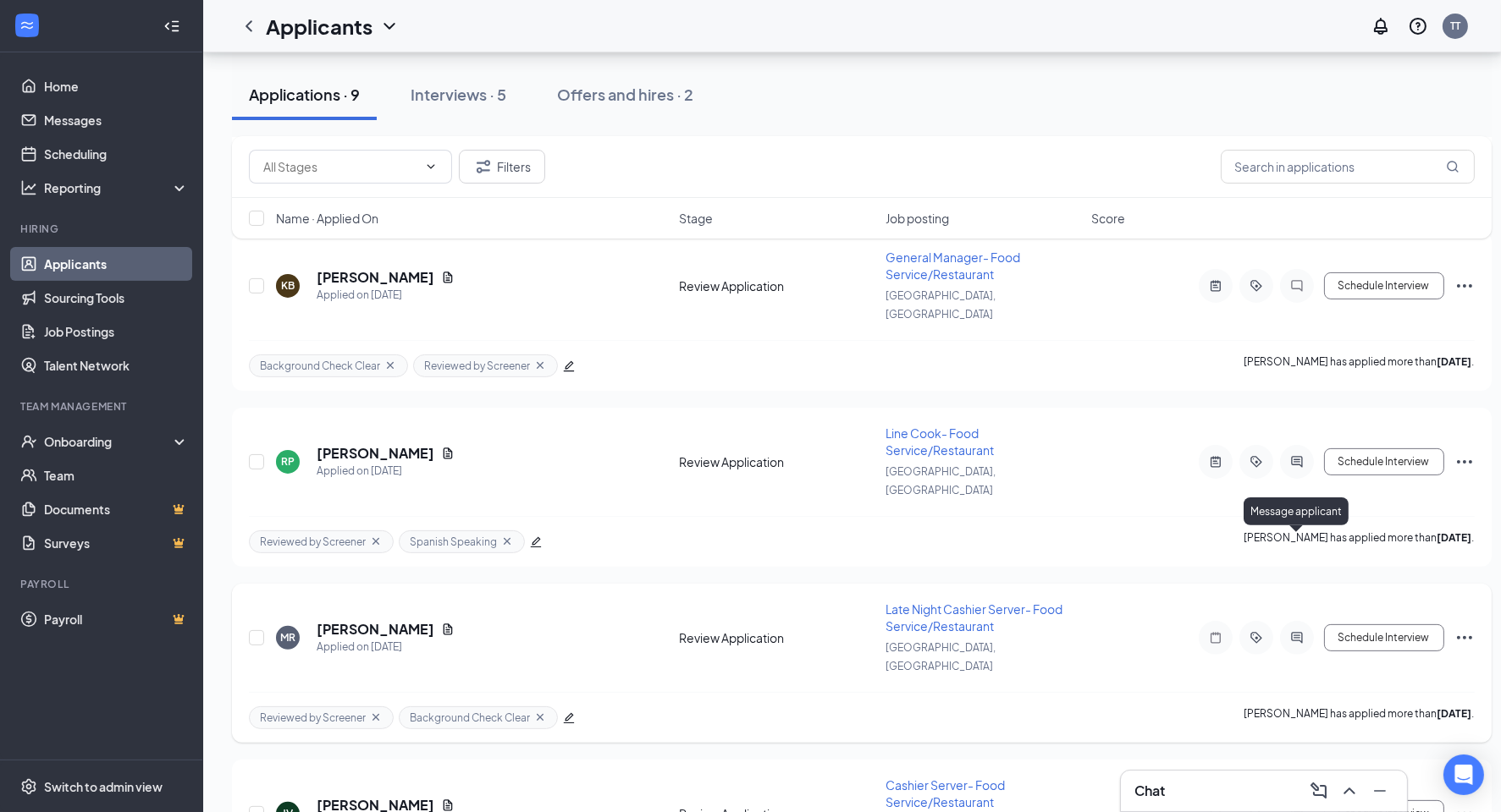
click at [1296, 632] on icon "ActiveChat" at bounding box center [1297, 638] width 20 height 13
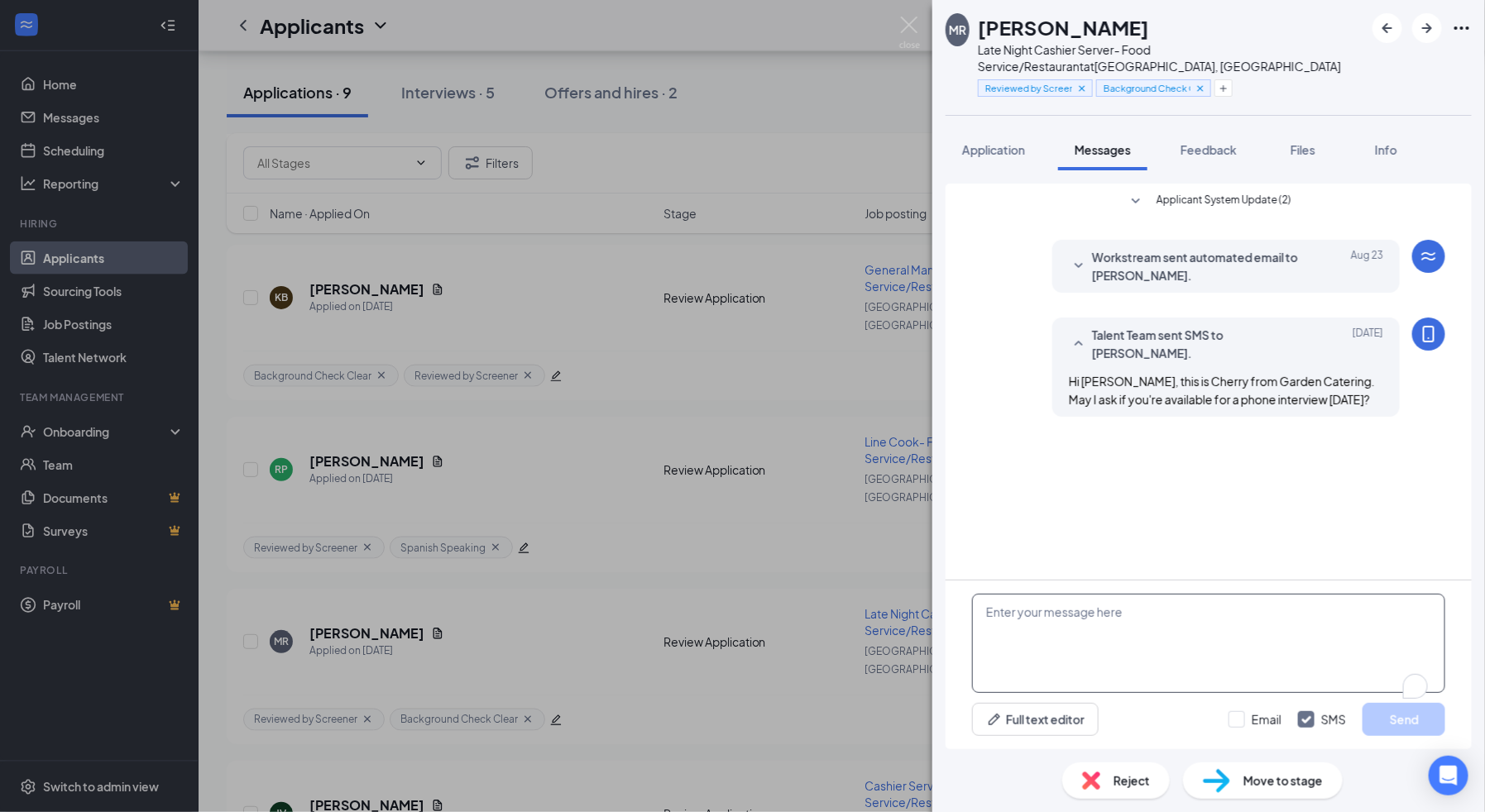
click at [1219, 630] on textarea "To enrich screen reader interactions, please activate Accessibility in Grammarl…" at bounding box center [1208, 643] width 473 height 99
paste textarea "Hi [PERSON_NAME], this is Cherry. Are you available for a phone interview [DATE…"
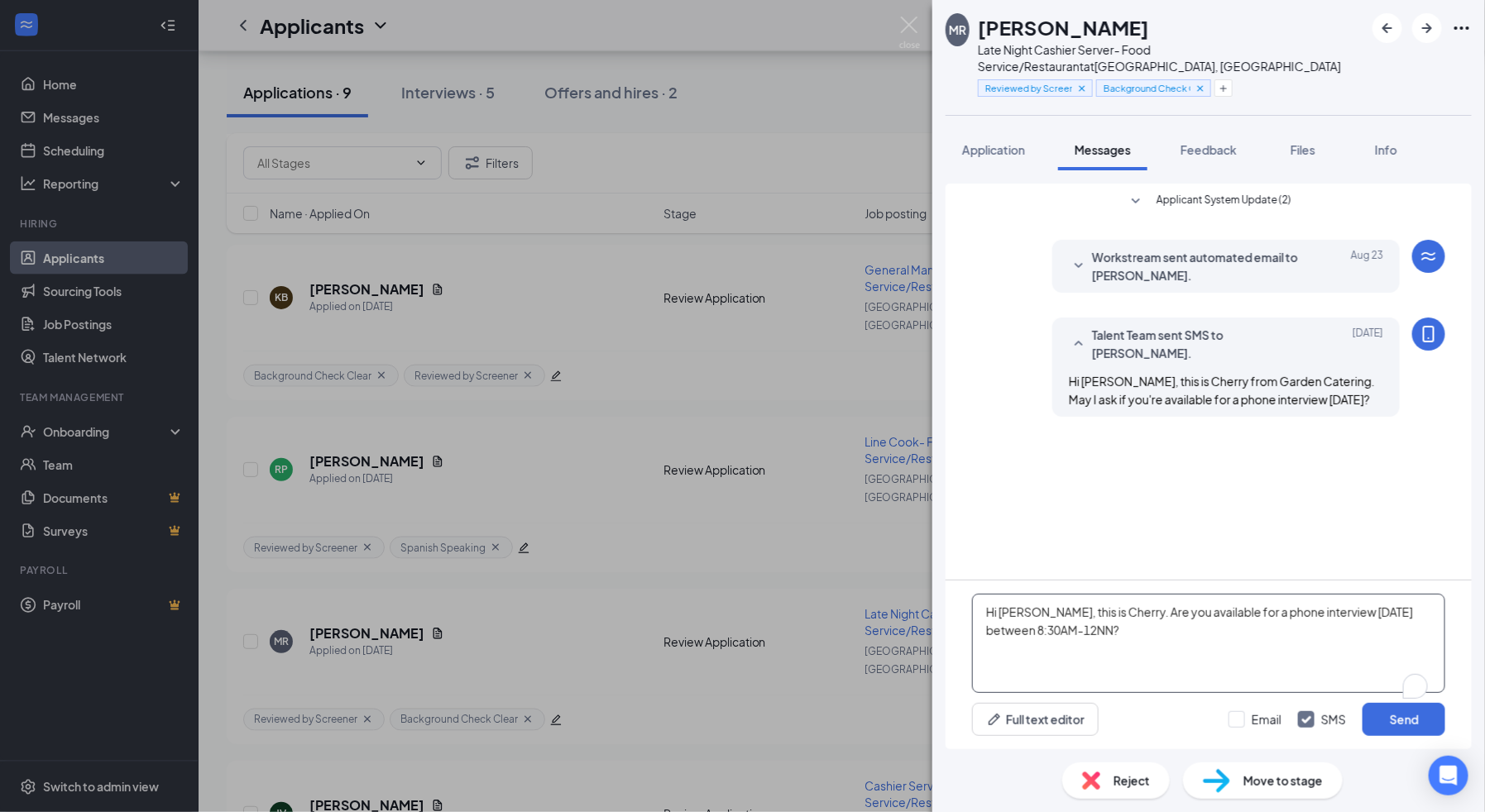
click at [1017, 608] on textarea "Hi [PERSON_NAME], this is Cherry. Are you available for a phone interview [DATE…" at bounding box center [1208, 643] width 473 height 99
click at [1116, 616] on textarea "Hi [PERSON_NAME], this is [PERSON_NAME]. Are you available for a phone intervie…" at bounding box center [1208, 643] width 473 height 99
click at [1229, 640] on textarea "Hi [PERSON_NAME], this is Cherry from Garden Catering. Are you available for a …" at bounding box center [1208, 643] width 473 height 99
click at [1229, 635] on textarea "Hi [PERSON_NAME], this is Cherry from Garden Catering. Are you available for a …" at bounding box center [1208, 643] width 473 height 99
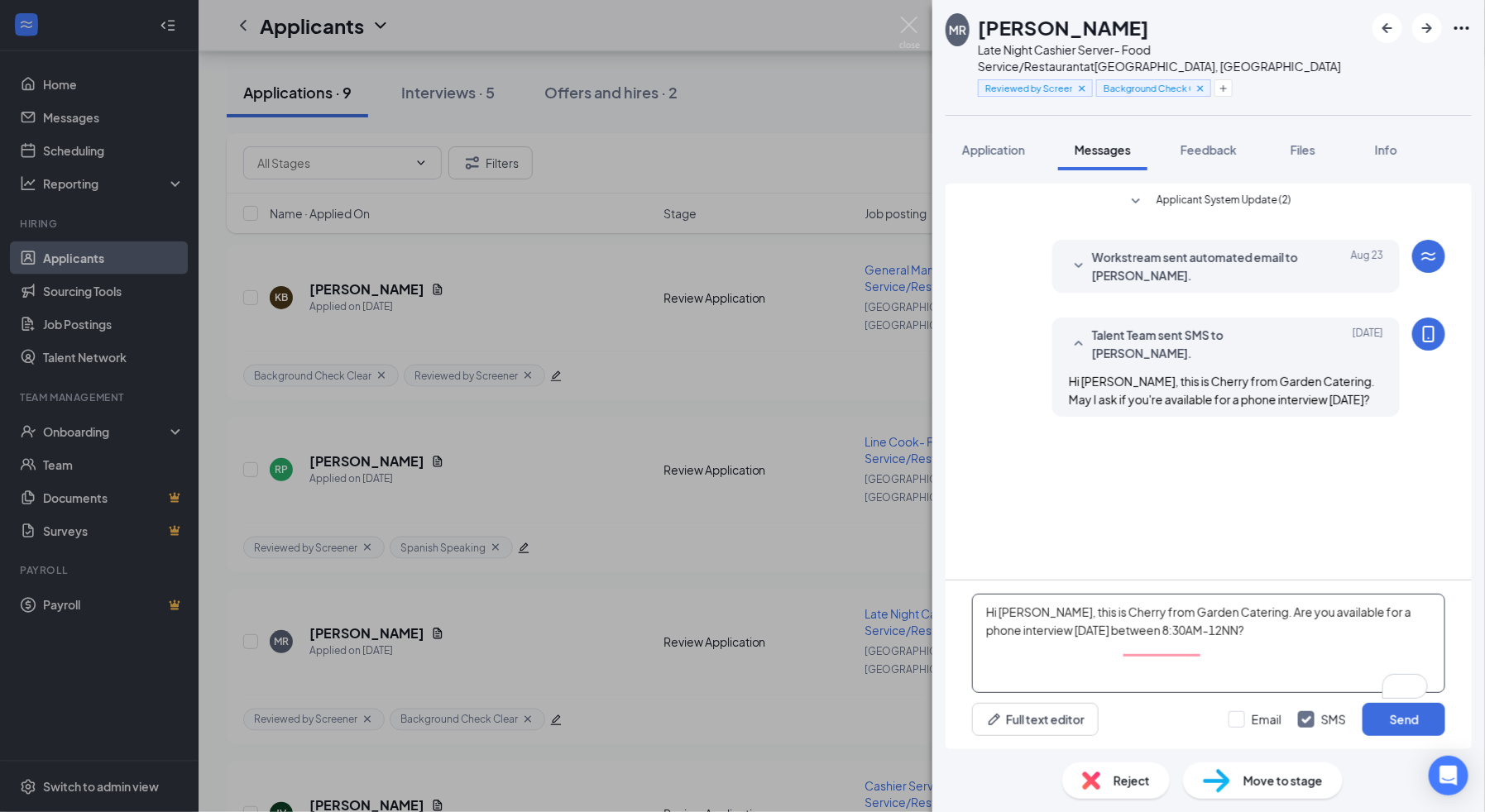
click at [1237, 649] on textarea "Hi [PERSON_NAME], this is Cherry from Garden Catering. Are you available for a …" at bounding box center [1208, 643] width 473 height 99
click at [1335, 676] on textarea "Hi [PERSON_NAME], this is Cherry from Garden Catering. Are you available for a …" at bounding box center [1208, 643] width 473 height 99
type textarea "Hi [PERSON_NAME], this is Cherry from Garden Catering. Are you available for a …"
click at [1376, 717] on button "Send" at bounding box center [1405, 719] width 83 height 33
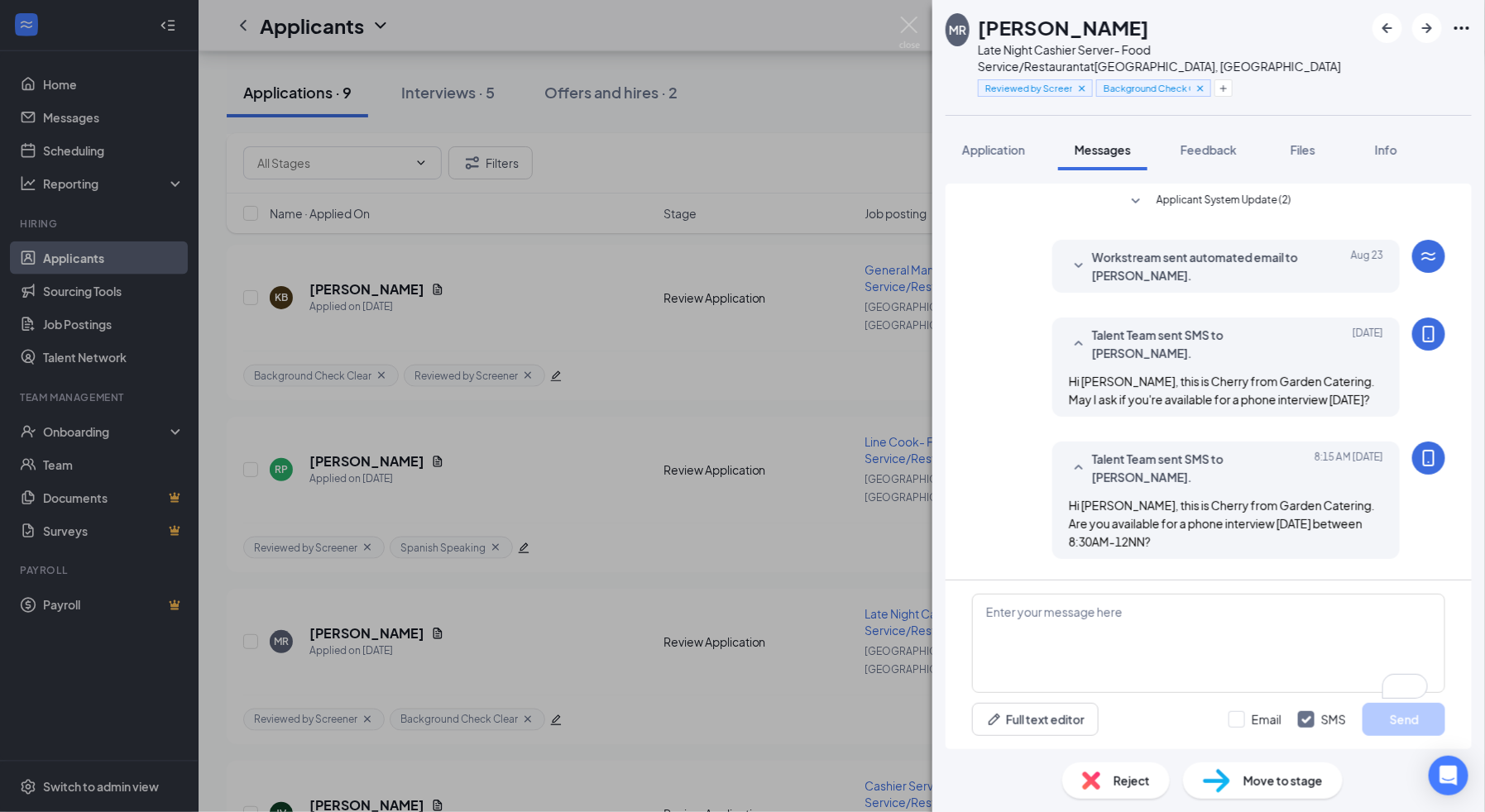
click at [867, 634] on div "[PERSON_NAME] Late Night Cashier Server- Food Service/Restaurant at [GEOGRAPHIC…" at bounding box center [742, 406] width 1485 height 812
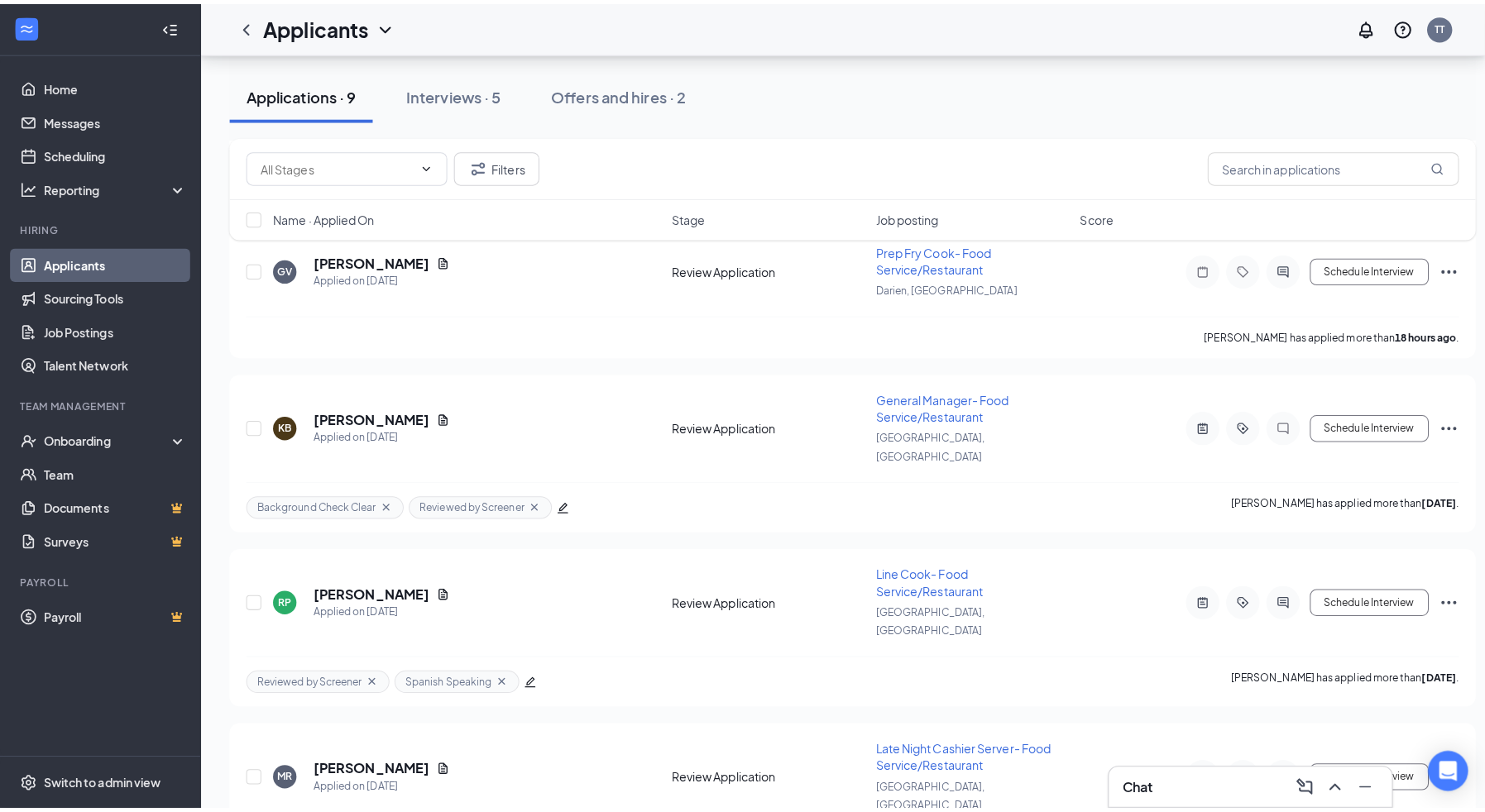
scroll to position [733, 0]
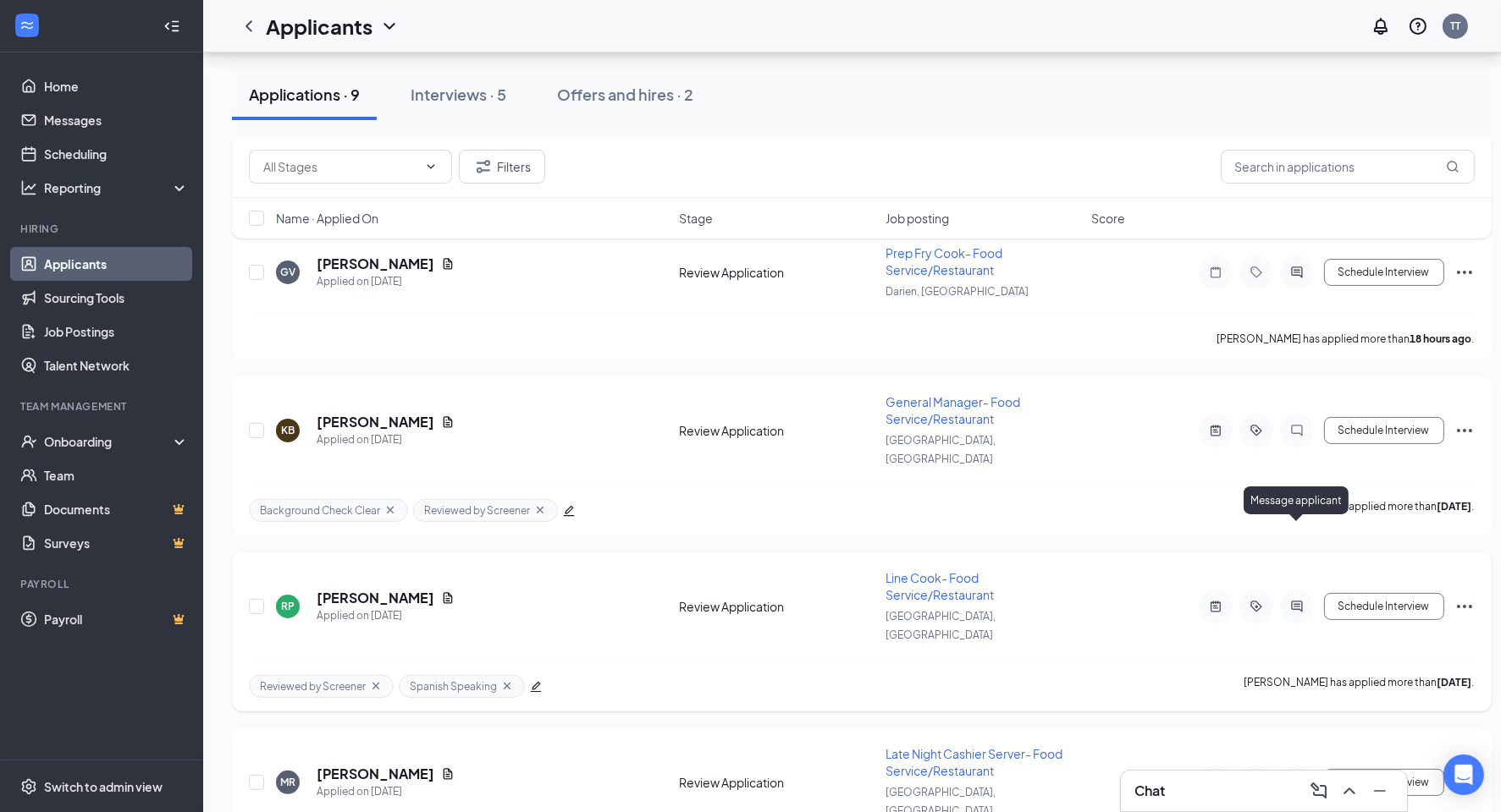
click at [1290, 600] on icon "ActiveChat" at bounding box center [1297, 606] width 20 height 13
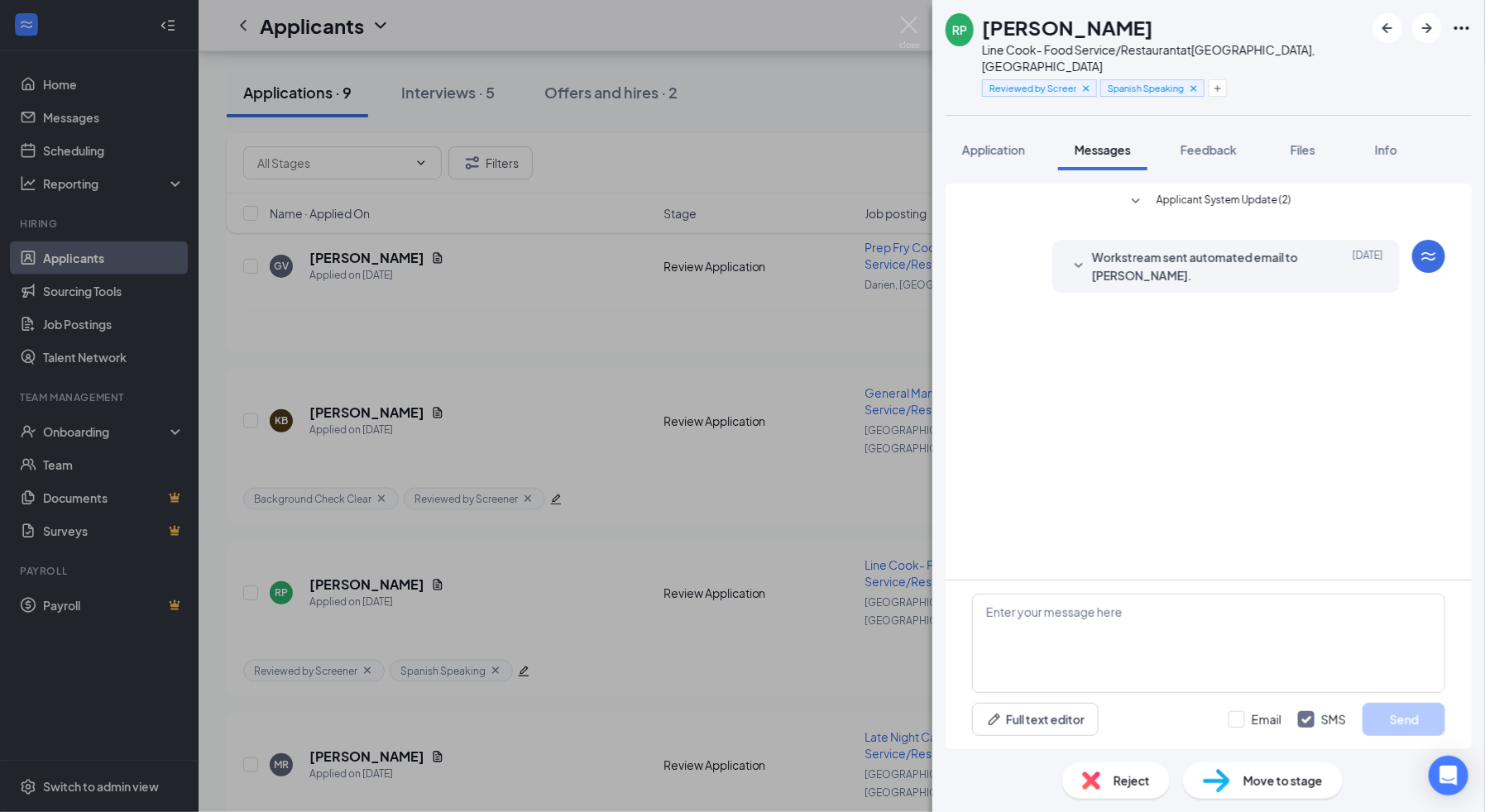
click at [1084, 257] on icon "SmallChevronDown" at bounding box center [1079, 266] width 20 height 20
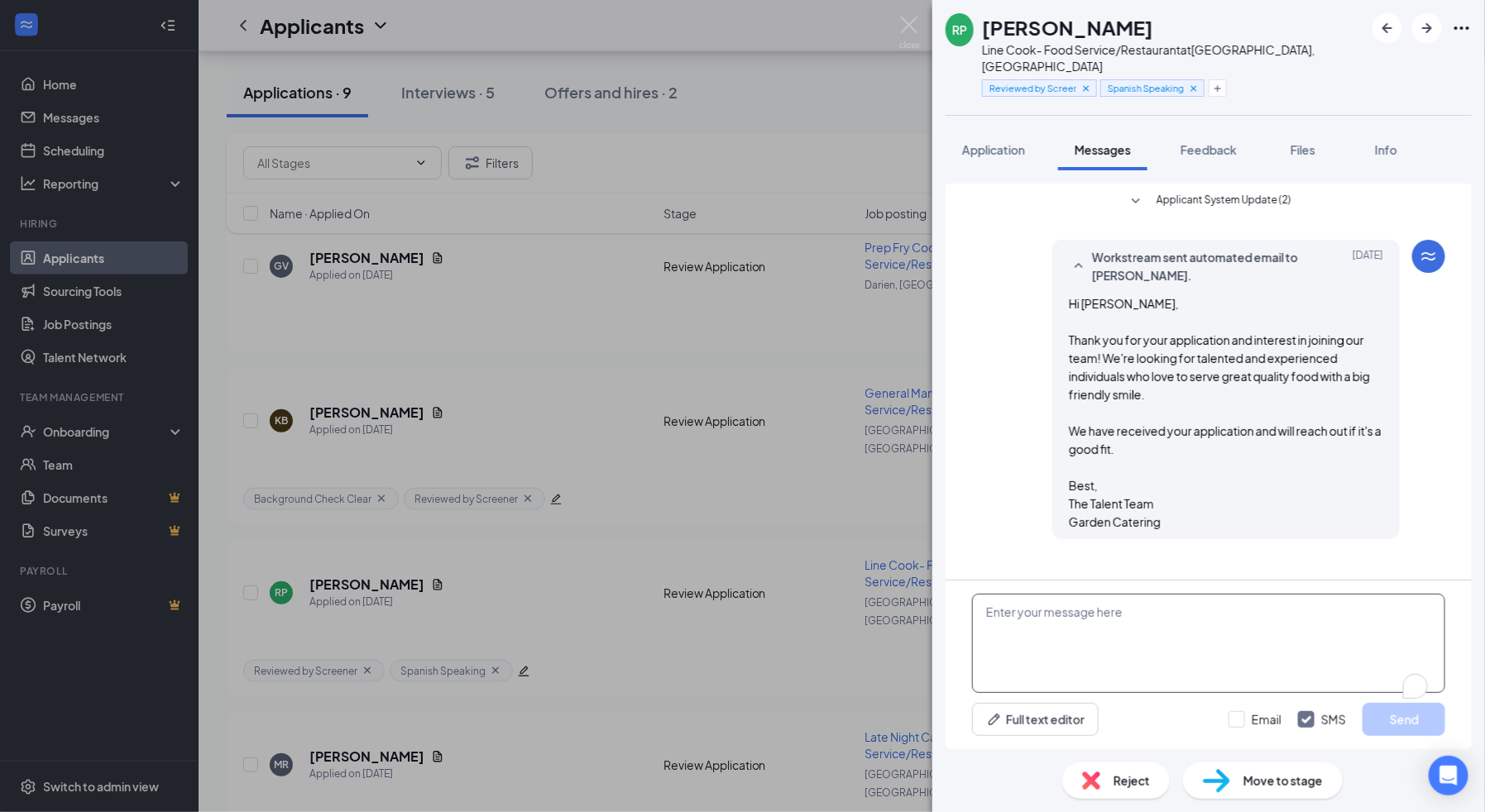
click at [1112, 630] on textarea "To enrich screen reader interactions, please activate Accessibility in Grammarl…" at bounding box center [1208, 643] width 473 height 99
paste textarea "Hi [PERSON_NAME], this is Cherry from Garden Catering. Are you available for a …"
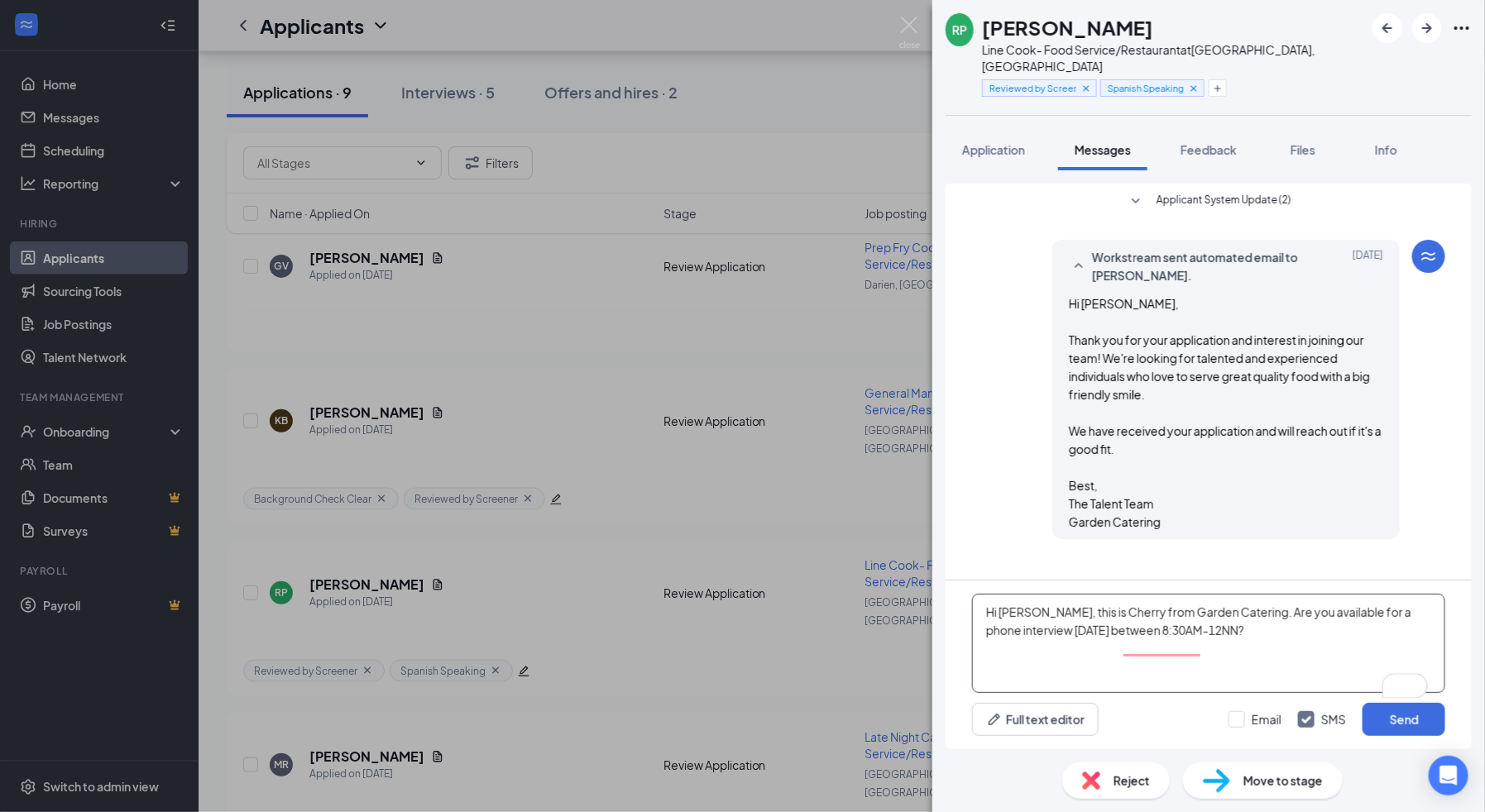
click at [1207, 661] on textarea "Hi [PERSON_NAME], this is Cherry from Garden Catering. Are you available for a …" at bounding box center [1208, 643] width 473 height 99
type textarea "Hi [PERSON_NAME], this is Cherry from Garden Catering. Are you available for a …"
click at [1394, 717] on button "Send" at bounding box center [1405, 719] width 83 height 33
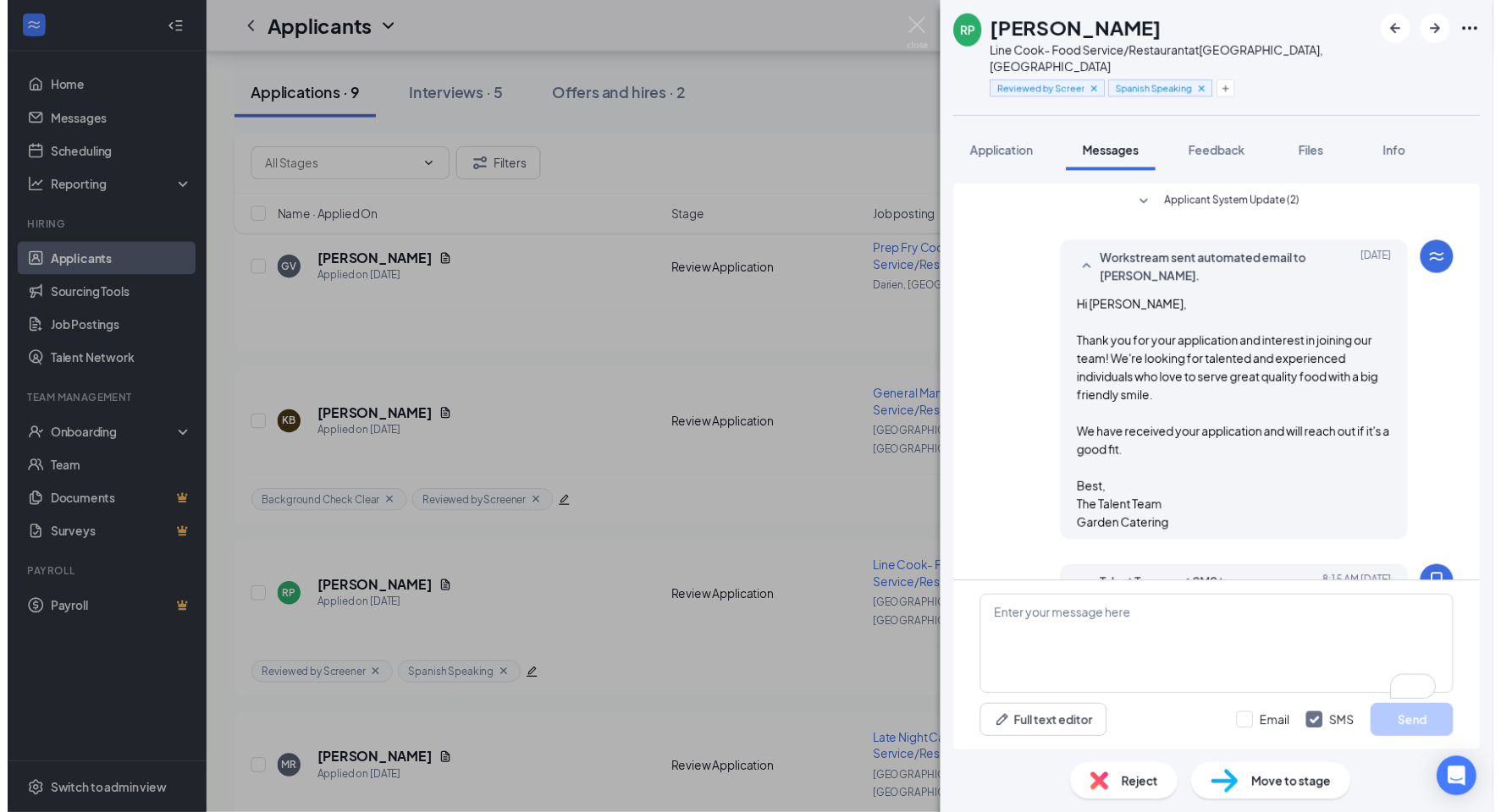
scroll to position [85, 0]
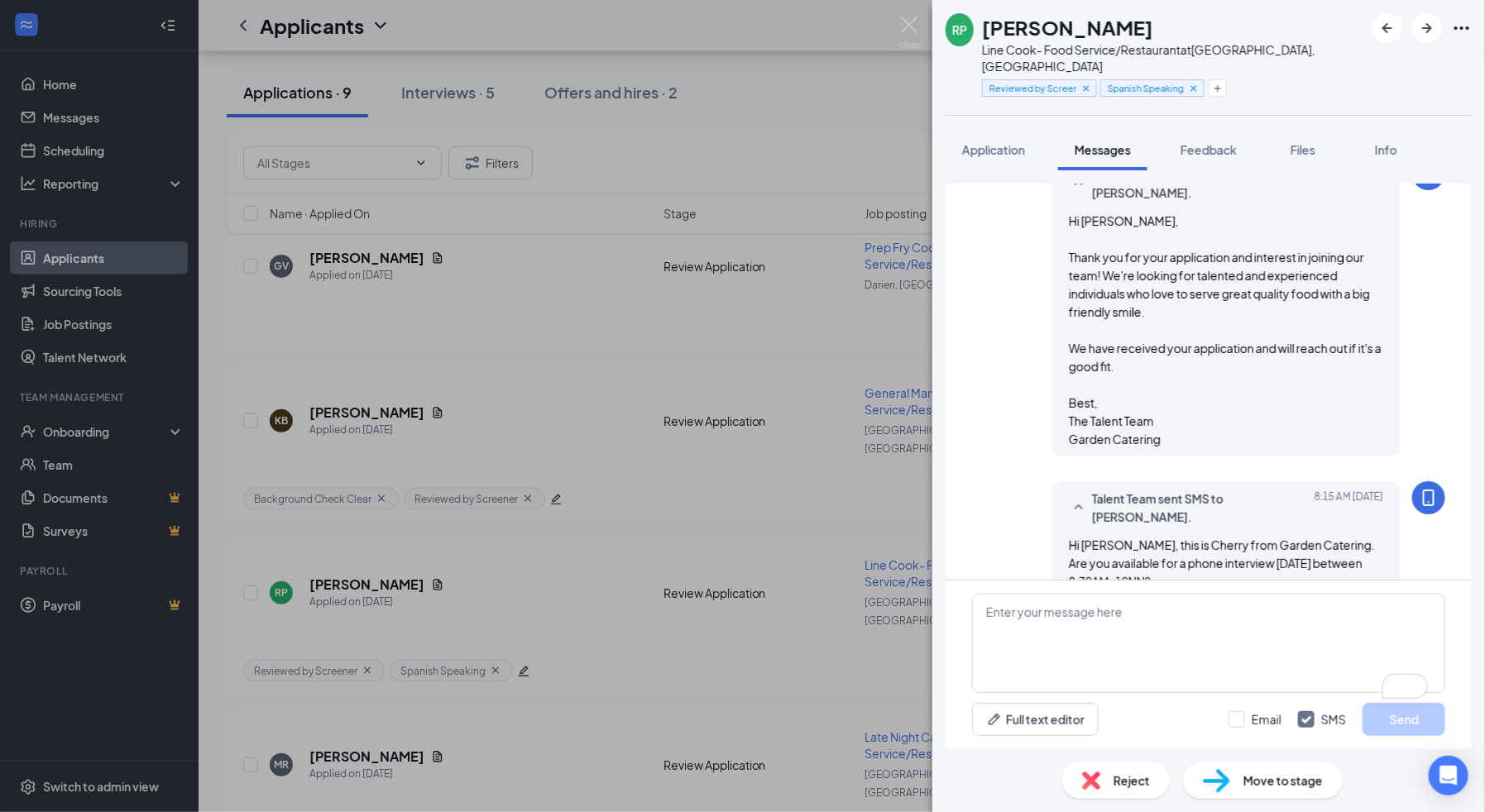
click at [800, 504] on div "RP [PERSON_NAME] Line Cook- Food Service/Restaurant at [GEOGRAPHIC_DATA], [GEOG…" at bounding box center [742, 406] width 1485 height 812
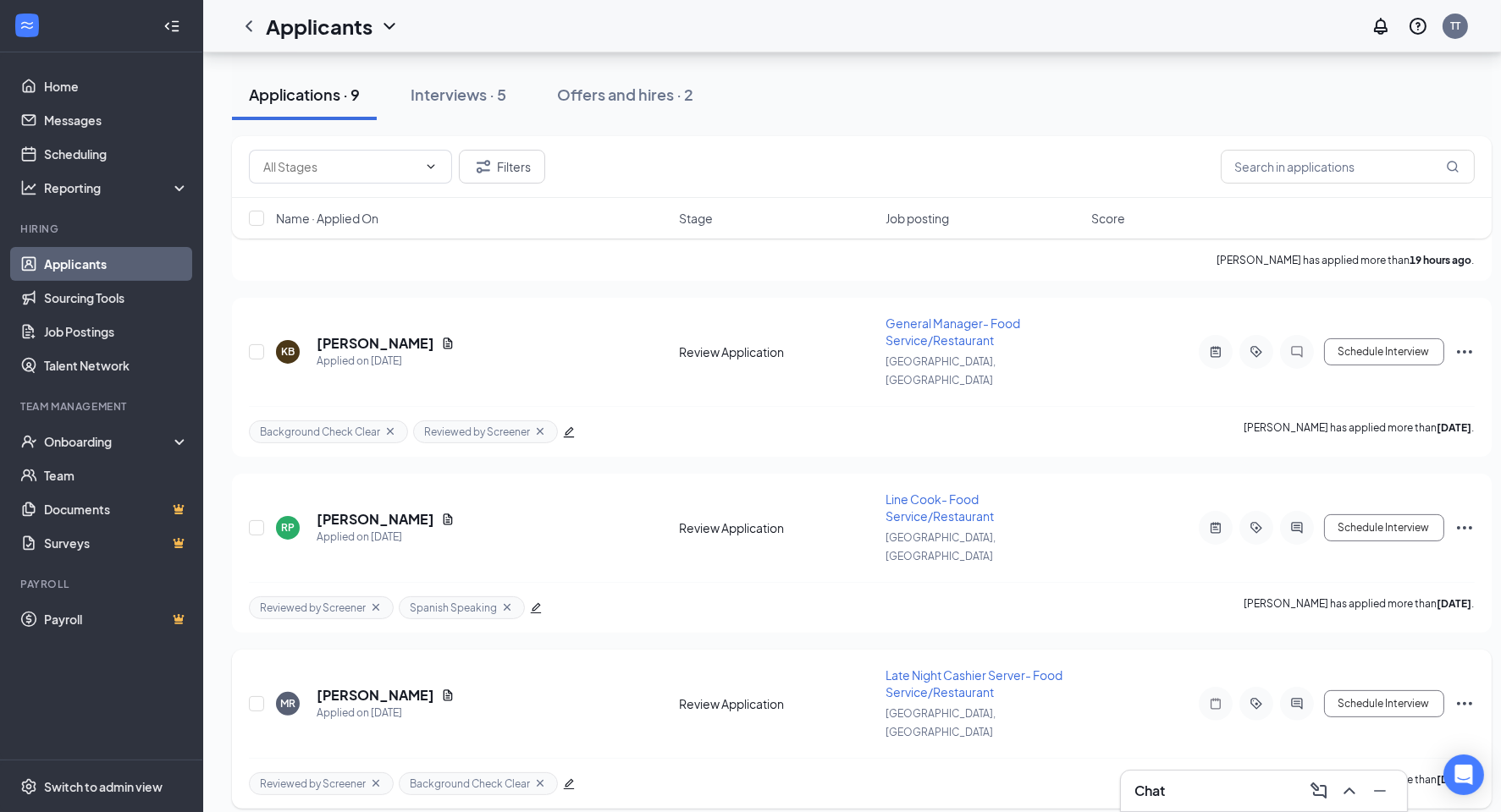
scroll to position [894, 4]
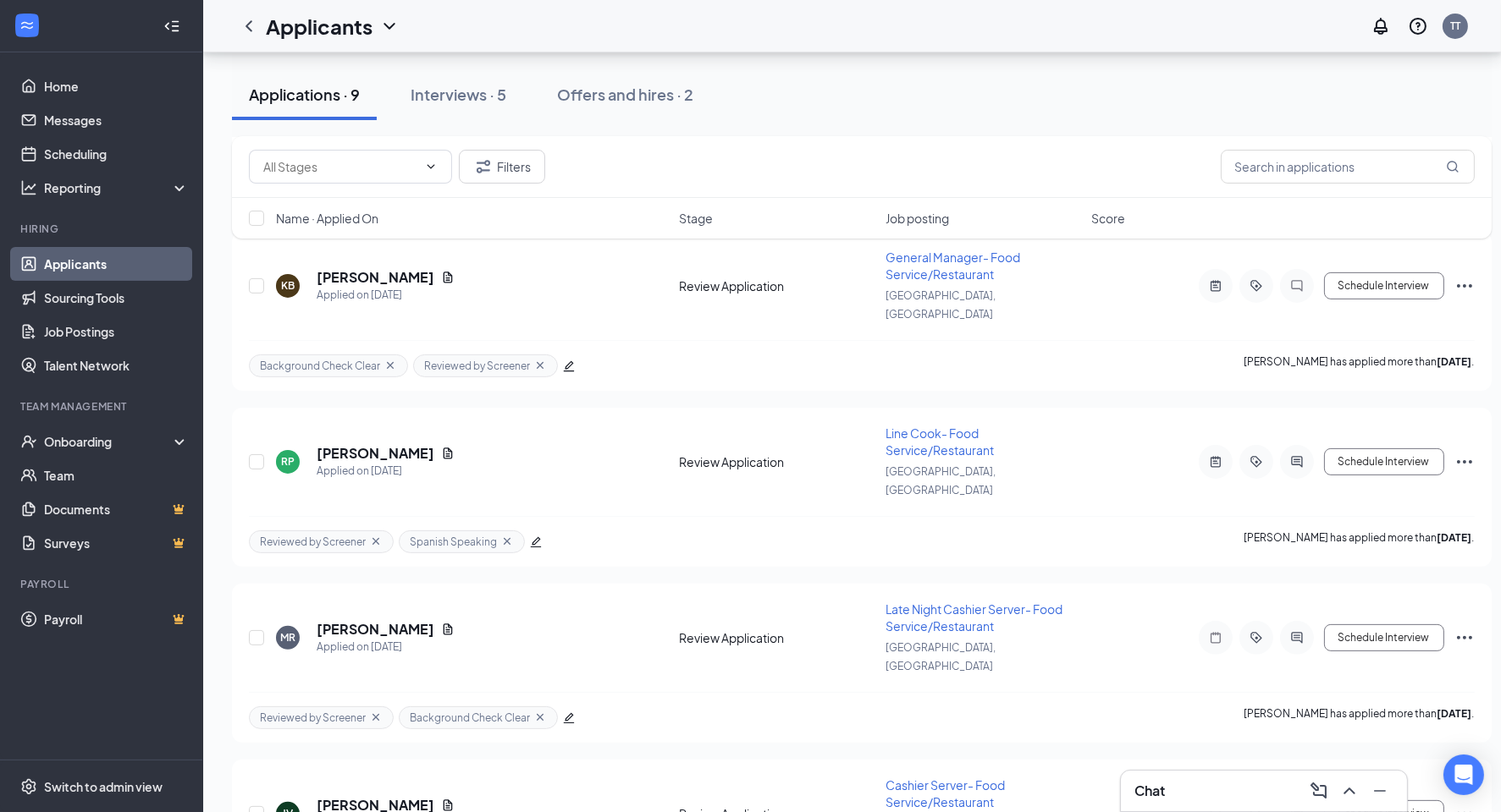
click at [940, 648] on div "[PERSON_NAME] Applied on [DATE] Review Application Cashier Server- Food Service…" at bounding box center [861, 184] width 1259 height 1469
click at [1474, 768] on div "Open Intercom Messenger" at bounding box center [1464, 775] width 45 height 45
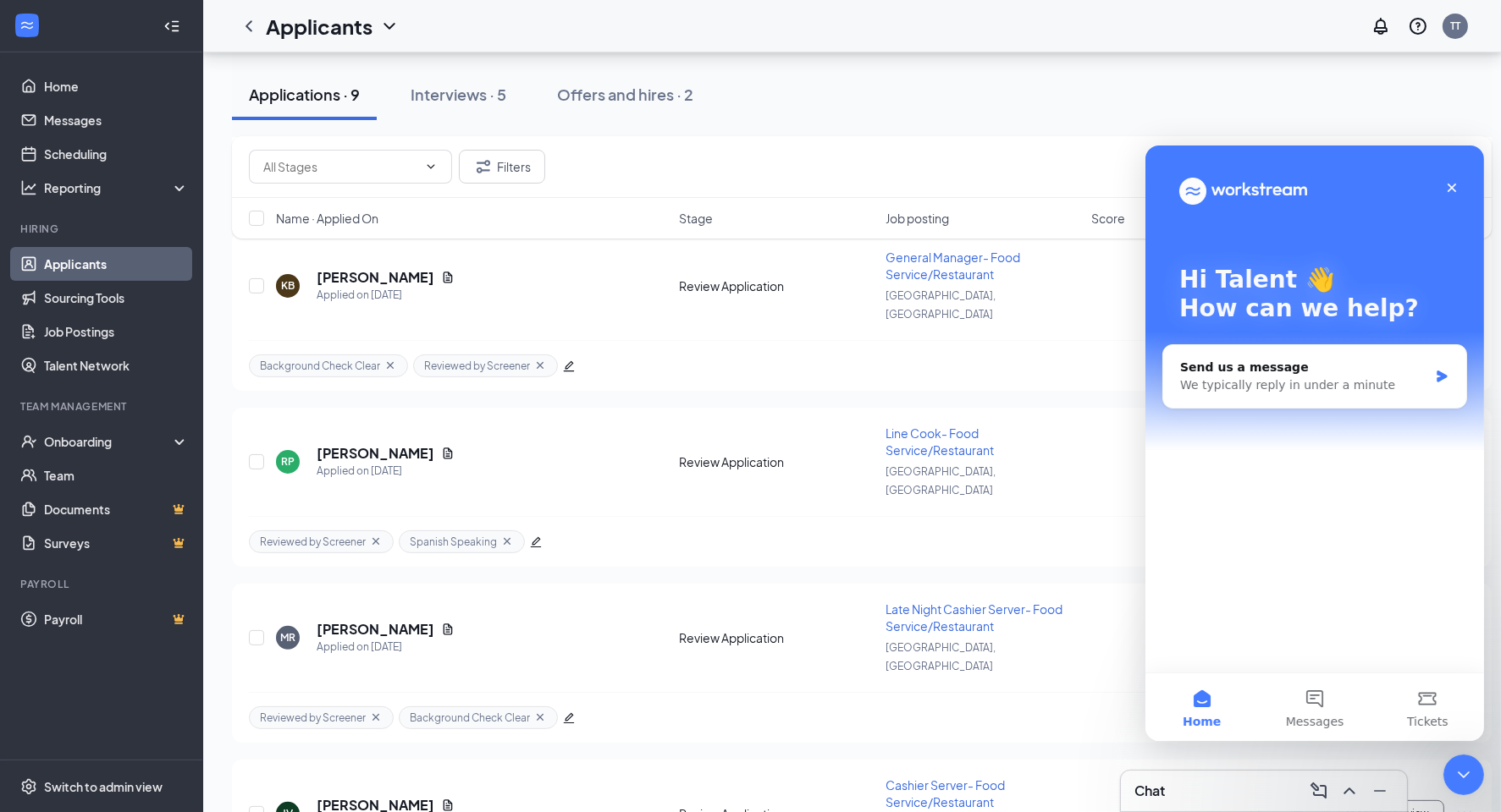
scroll to position [0, 0]
click at [1456, 187] on icon "Close" at bounding box center [1451, 187] width 13 height 13
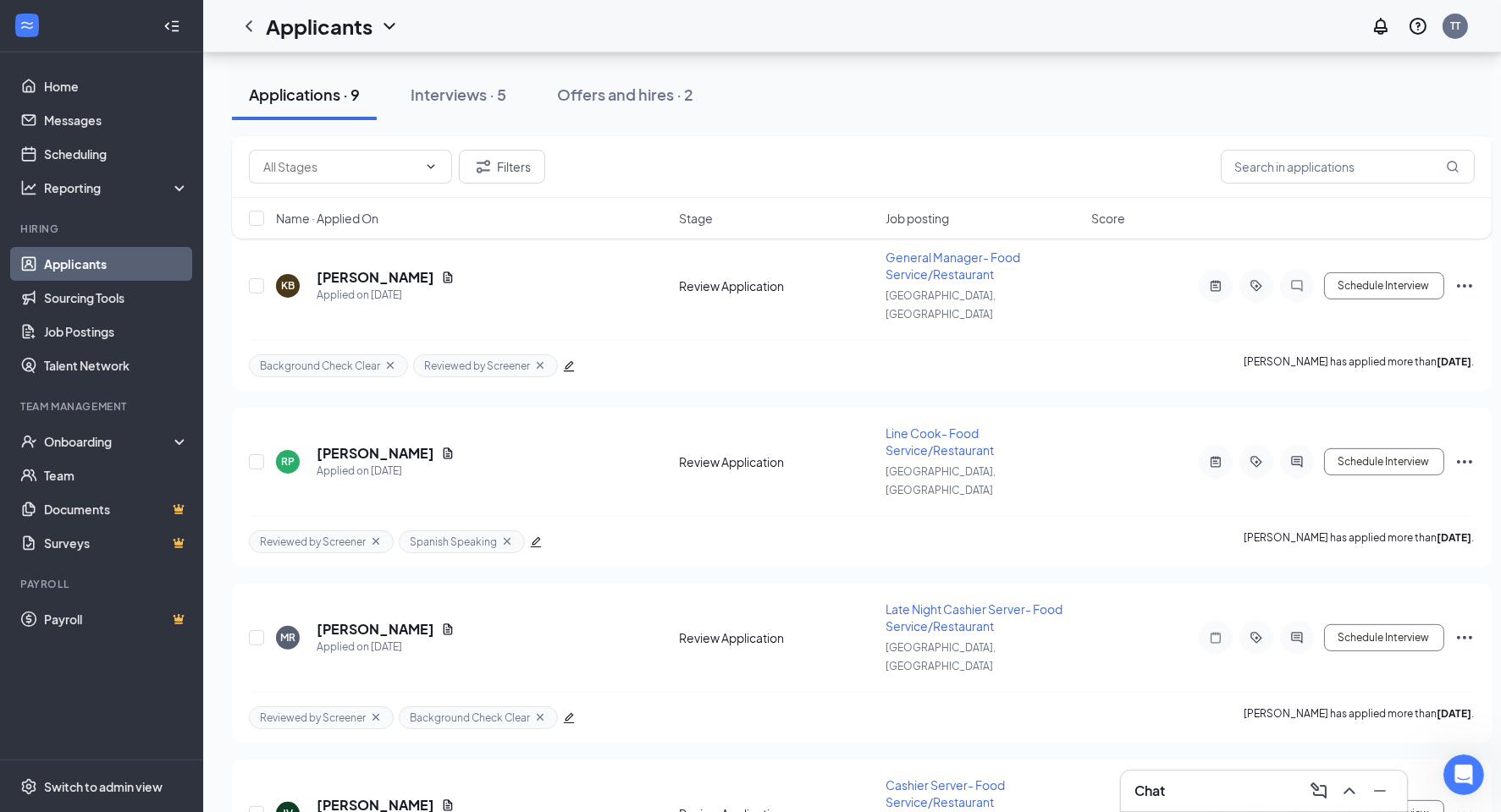
click at [1165, 772] on div "Chat" at bounding box center [1264, 791] width 286 height 41
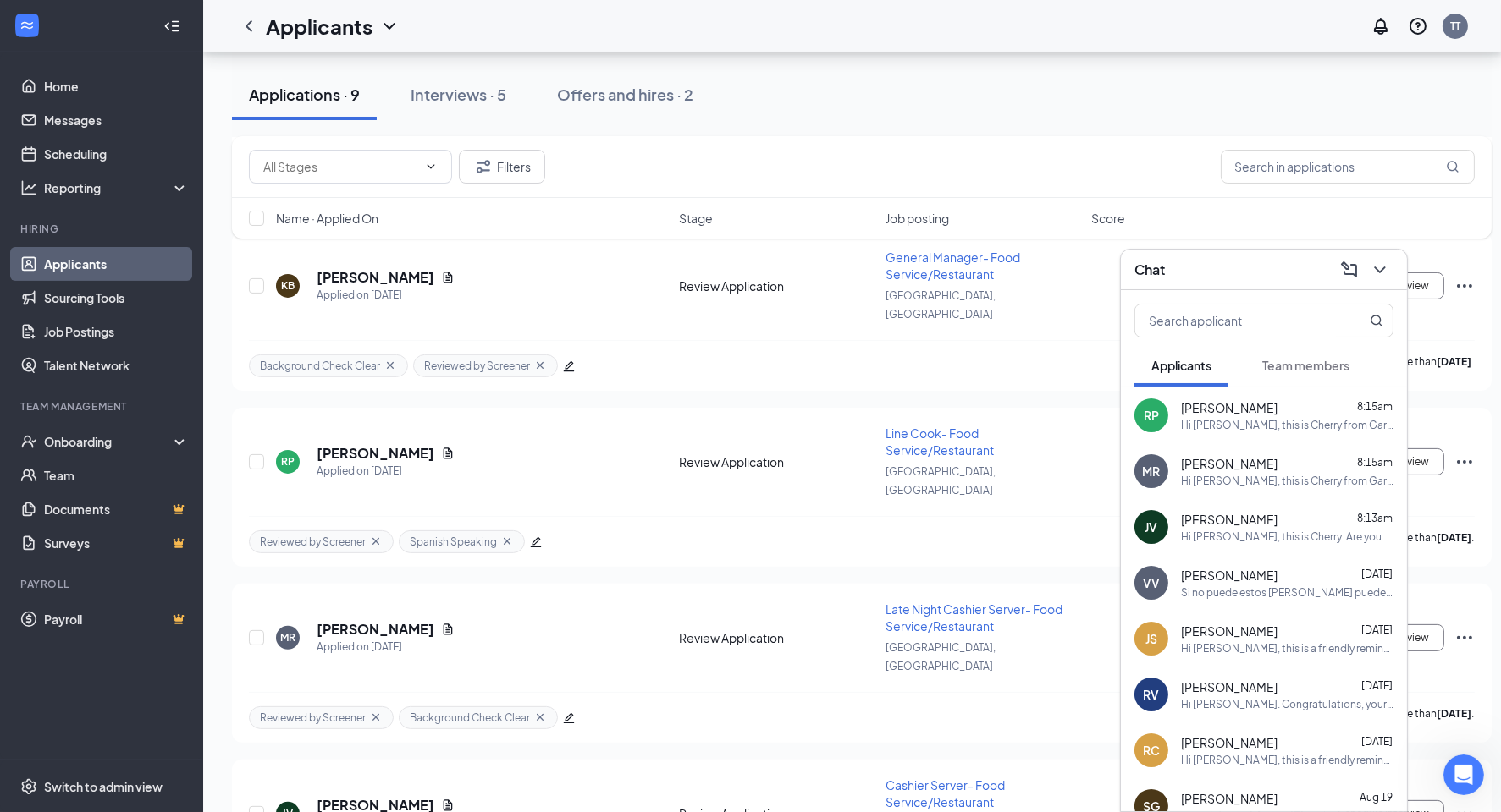
click at [1269, 257] on div "Chat" at bounding box center [1264, 270] width 259 height 27
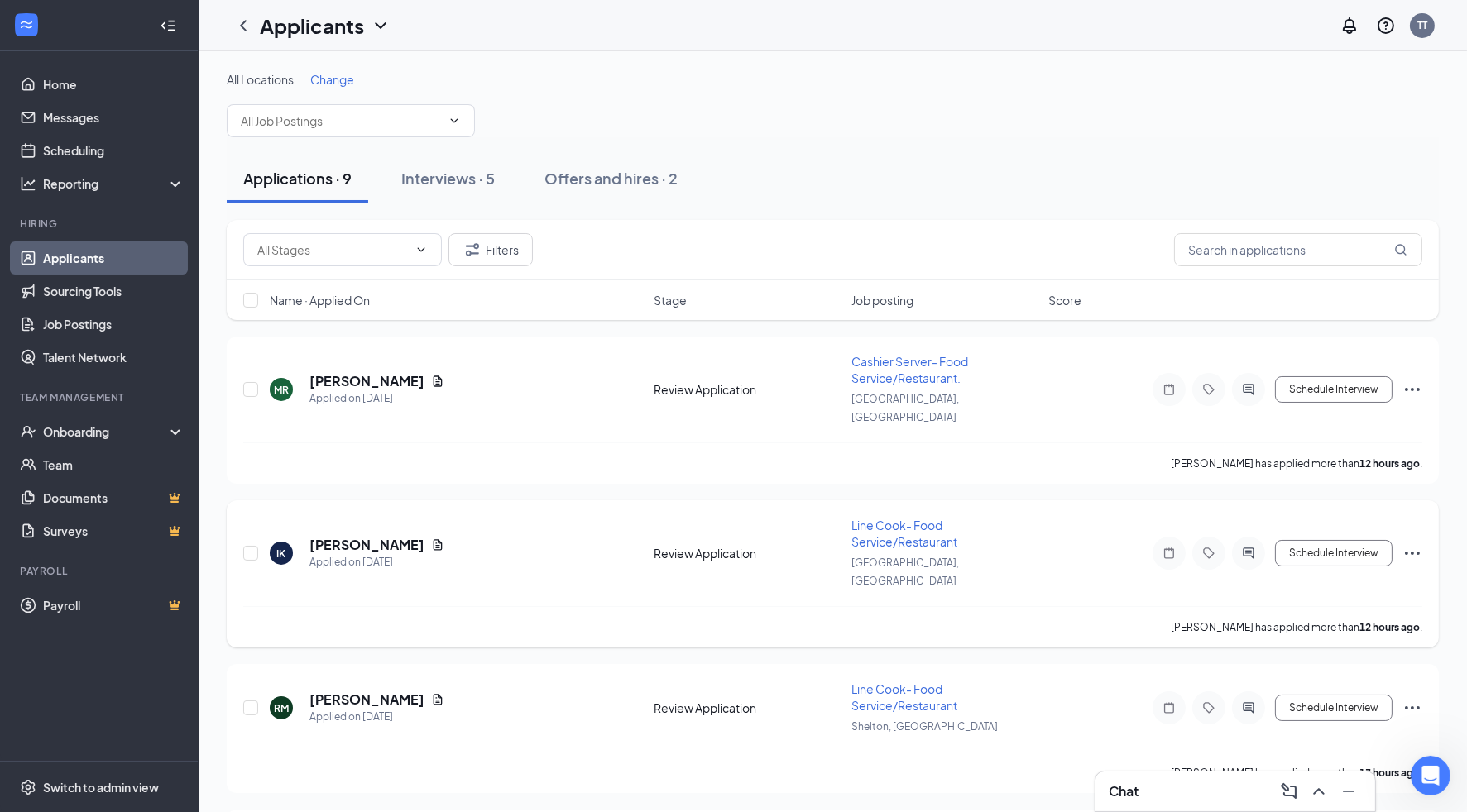
click at [1018, 606] on div "[PERSON_NAME] has applied more than 12 hours ago ." at bounding box center [832, 627] width 1179 height 42
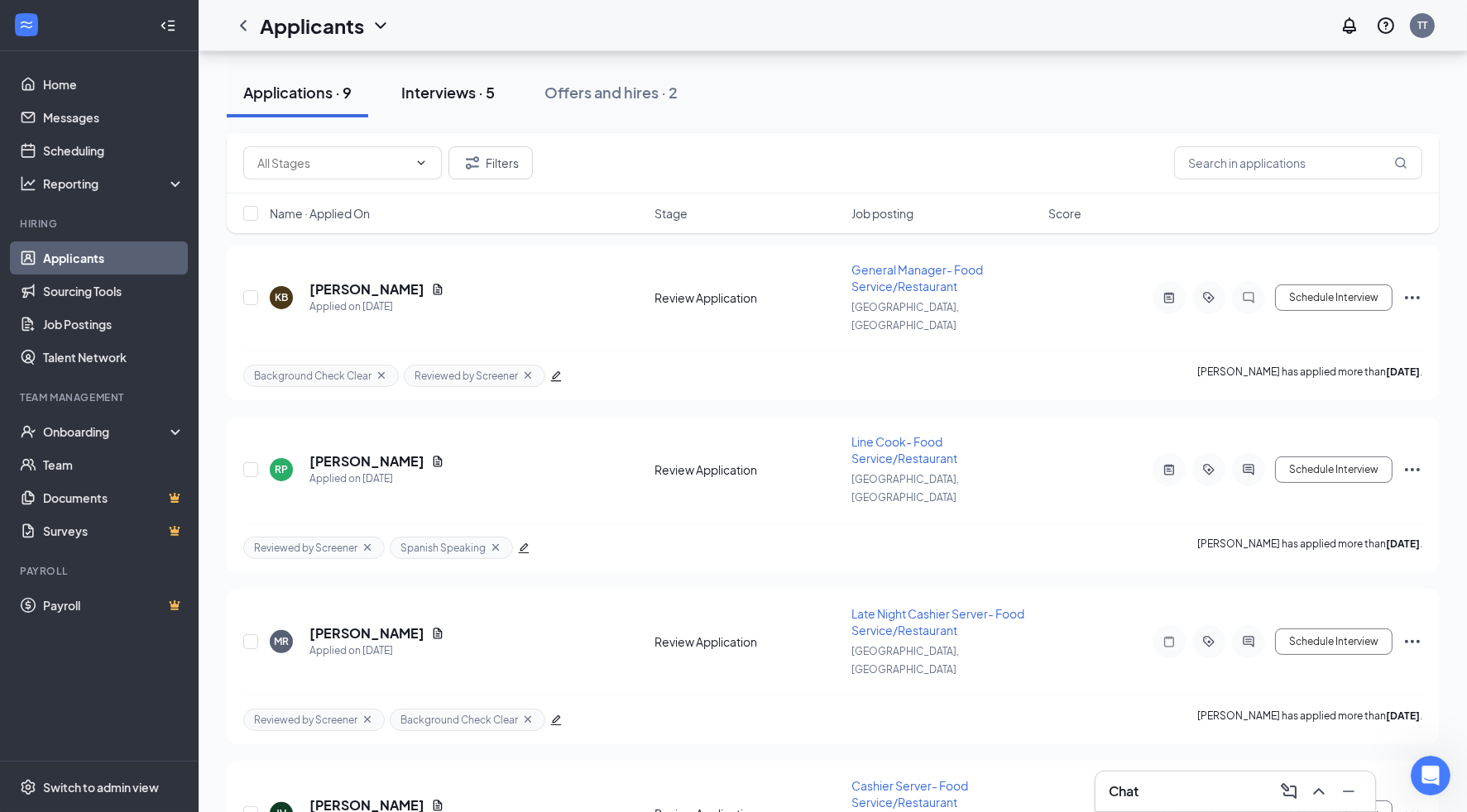
click at [445, 76] on button "Interviews · 5" at bounding box center [448, 92] width 126 height 49
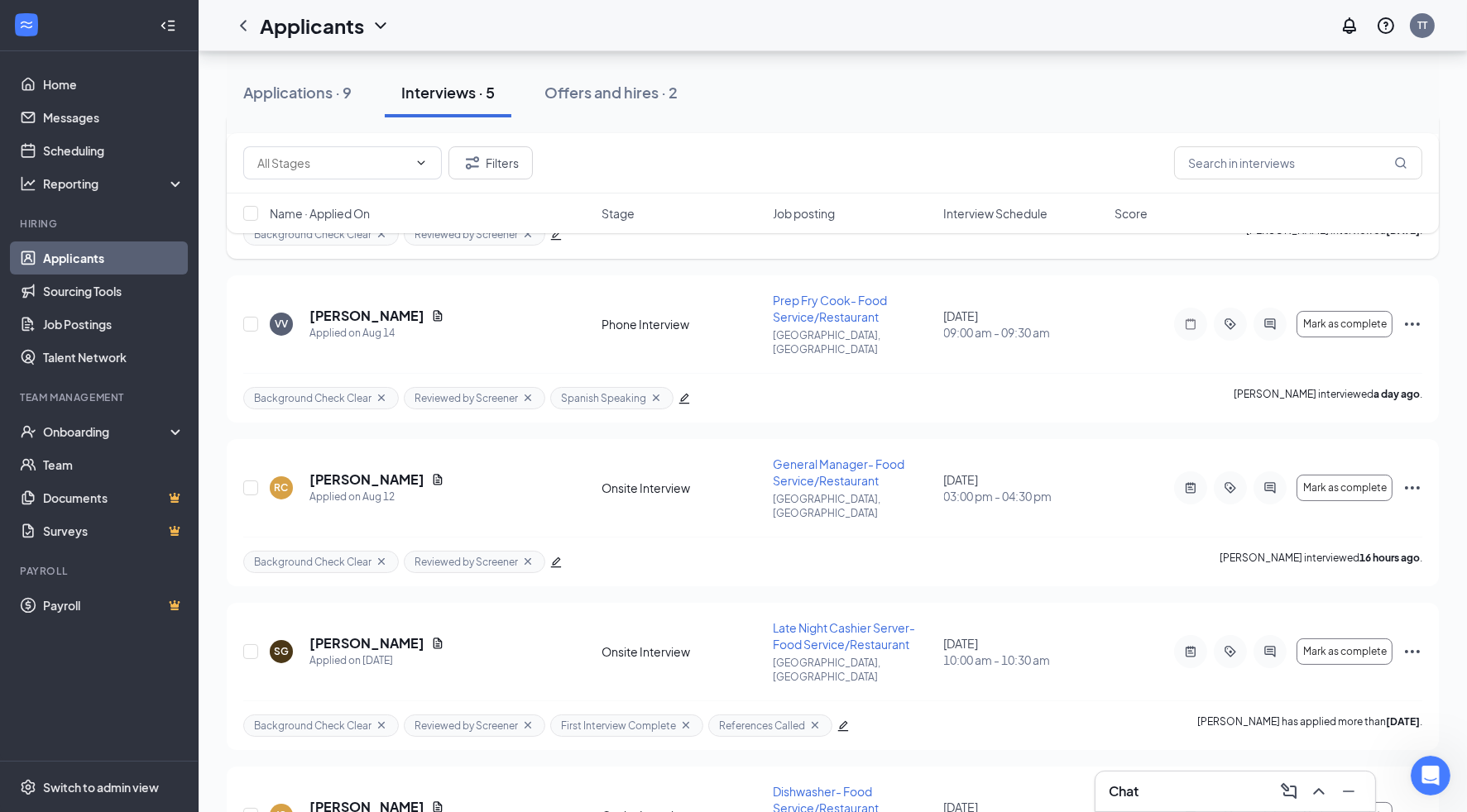
scroll to position [277, 0]
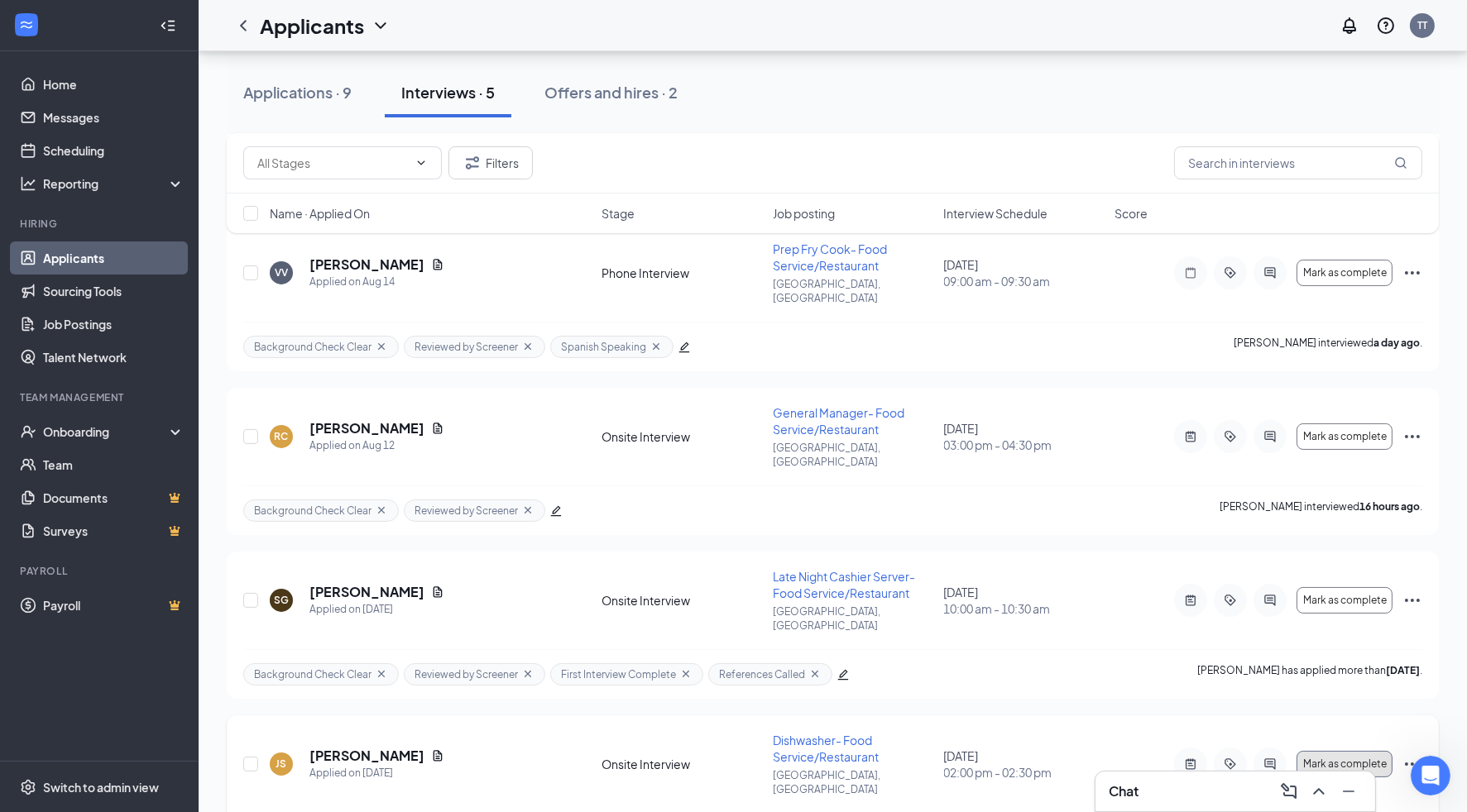
click at [1391, 751] on button "Mark as complete" at bounding box center [1344, 764] width 96 height 27
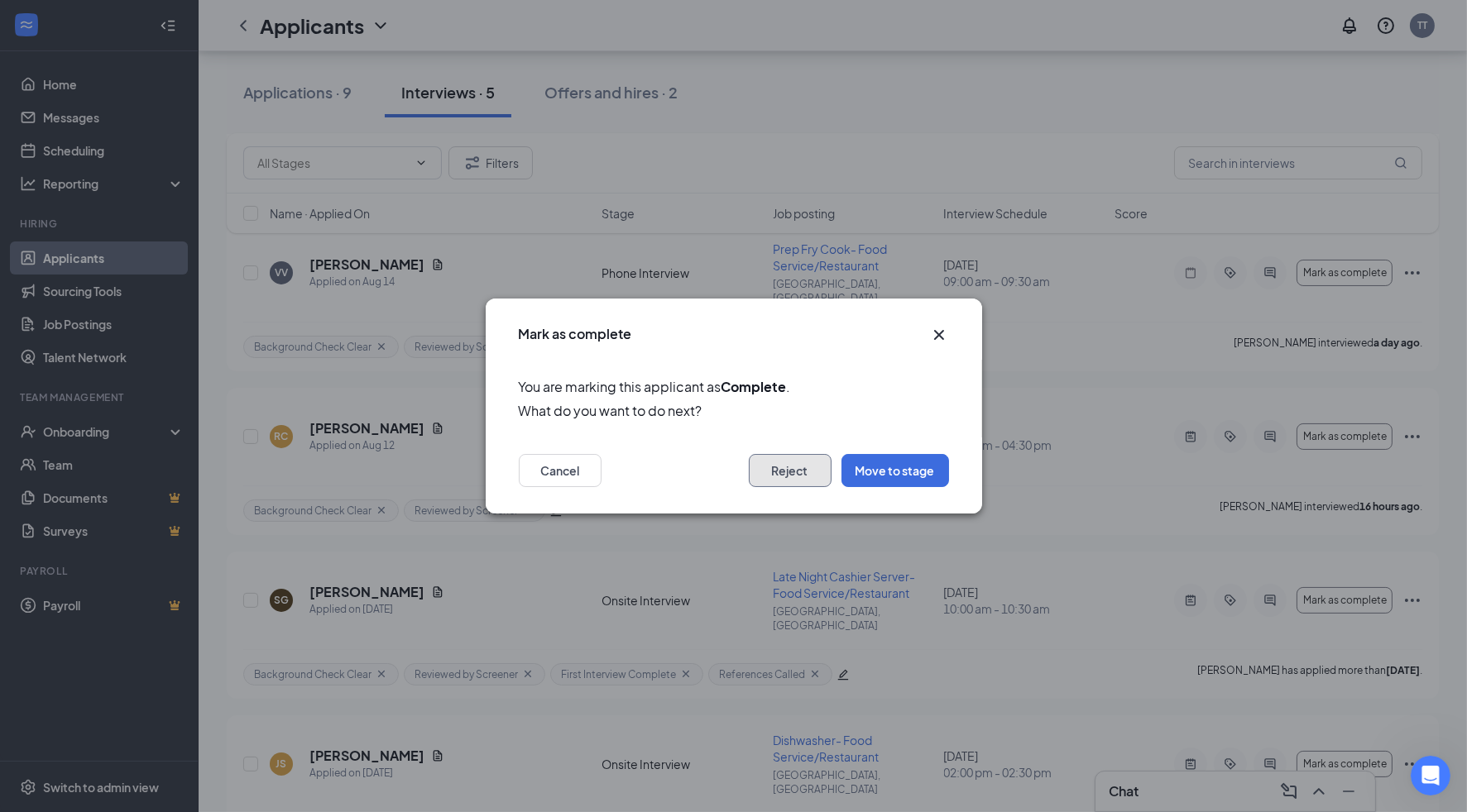
click at [821, 477] on button "Reject" at bounding box center [791, 470] width 83 height 33
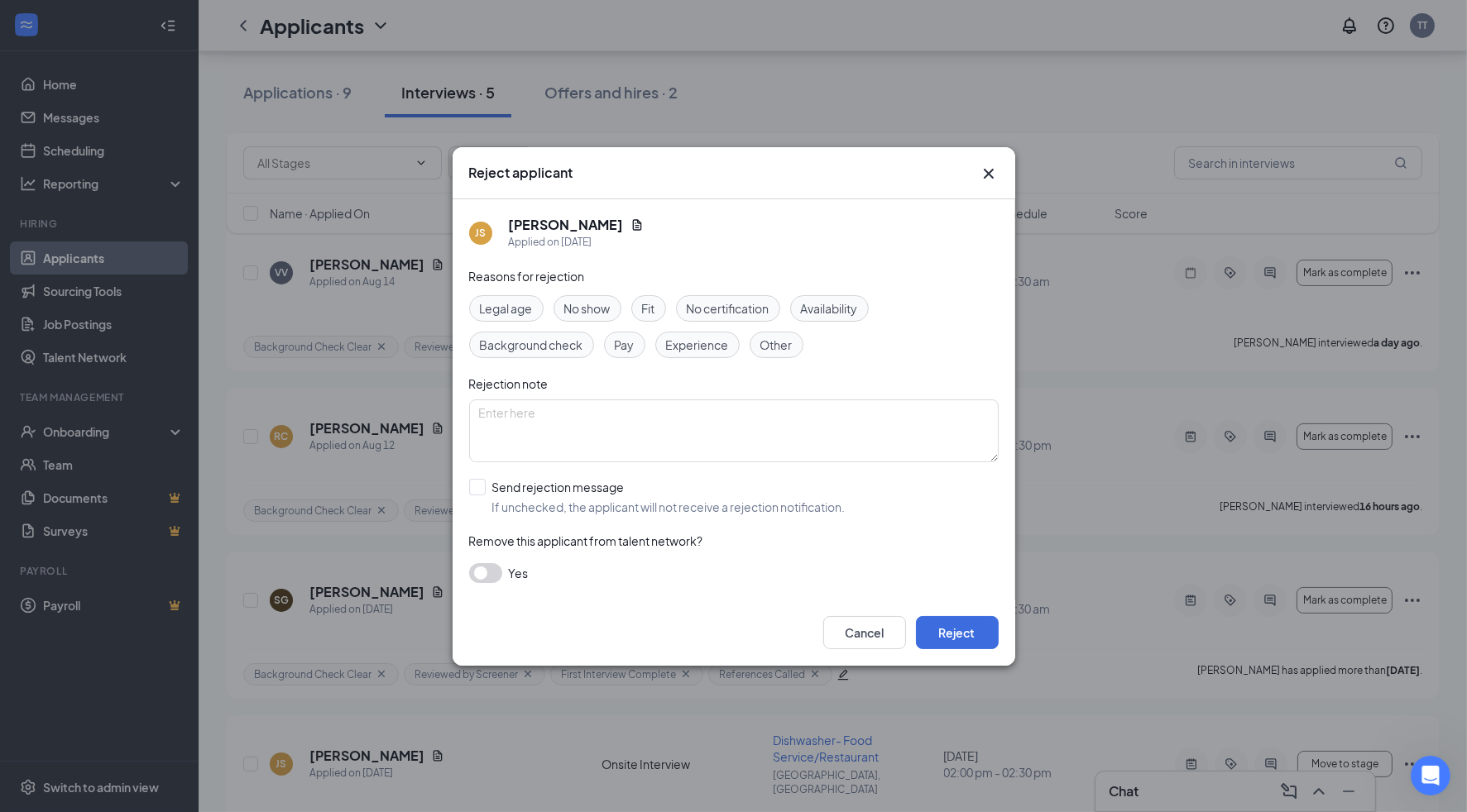
click at [810, 316] on span "Availability" at bounding box center [830, 308] width 57 height 18
click at [795, 464] on div "Reasons for rejection Legal age No show Fit No certification Availability Backg…" at bounding box center [734, 433] width 529 height 333
click at [795, 438] on textarea "To enrich screen reader interactions, please activate Accessibility in Grammarl…" at bounding box center [734, 431] width 529 height 63
type textarea "u"
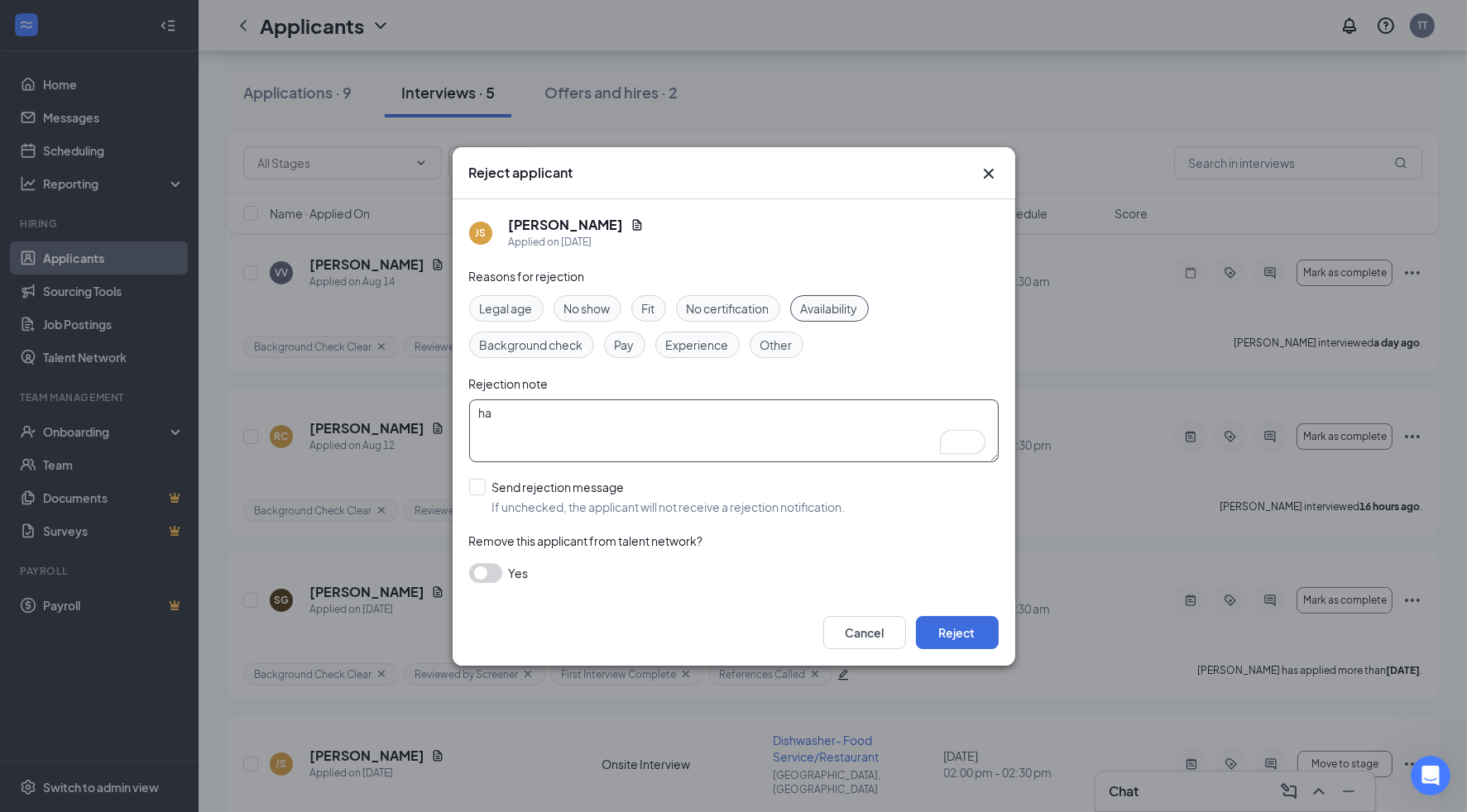
type textarea "h"
type textarea "unavailable for morning shifts | reject as per [PERSON_NAME]"
click at [936, 630] on button "Reject" at bounding box center [958, 633] width 83 height 33
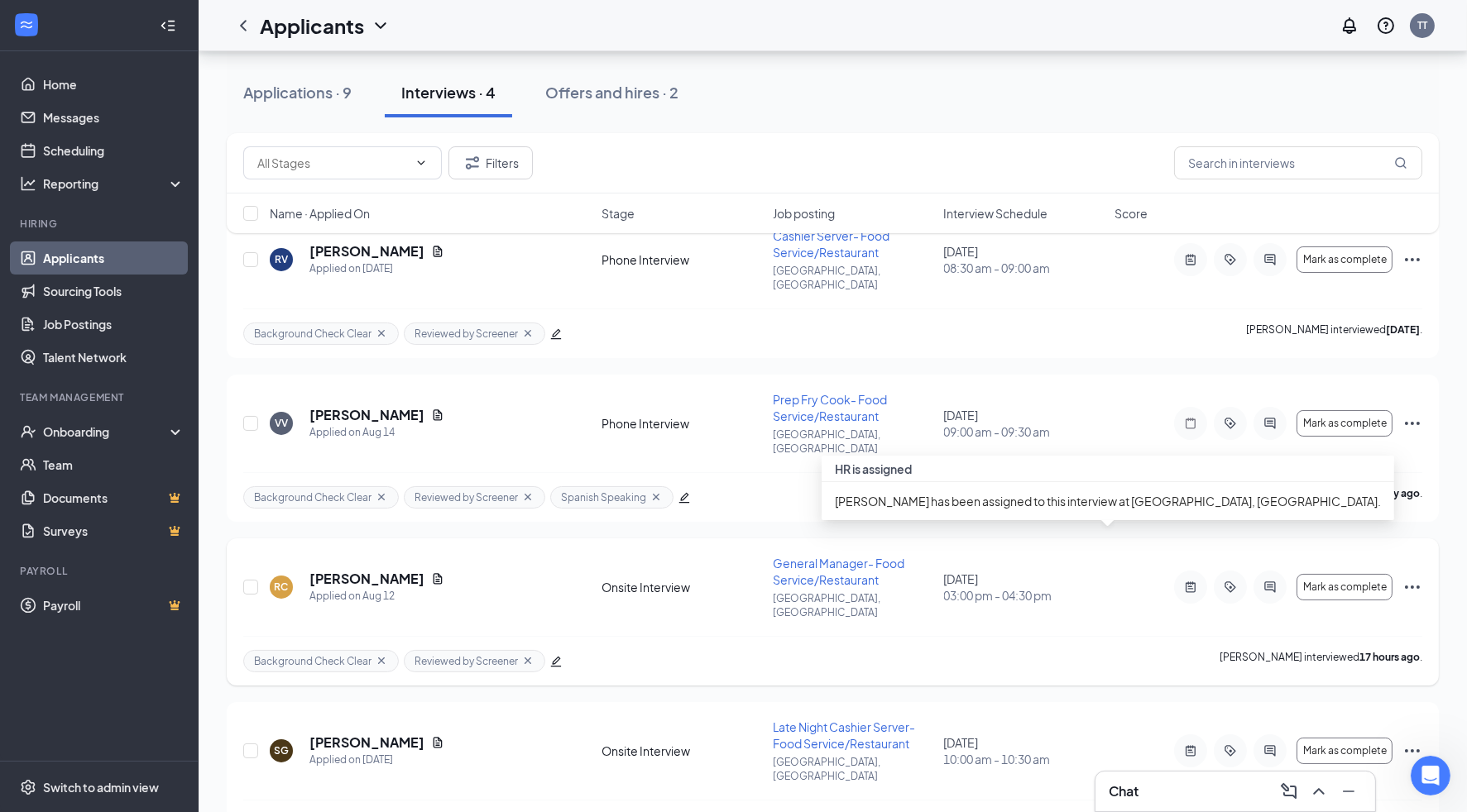
scroll to position [126, 0]
click at [1142, 636] on div "Background Check Clear Reviewed by Screener [PERSON_NAME] interviewed 17 hours …" at bounding box center [832, 660] width 1179 height 49
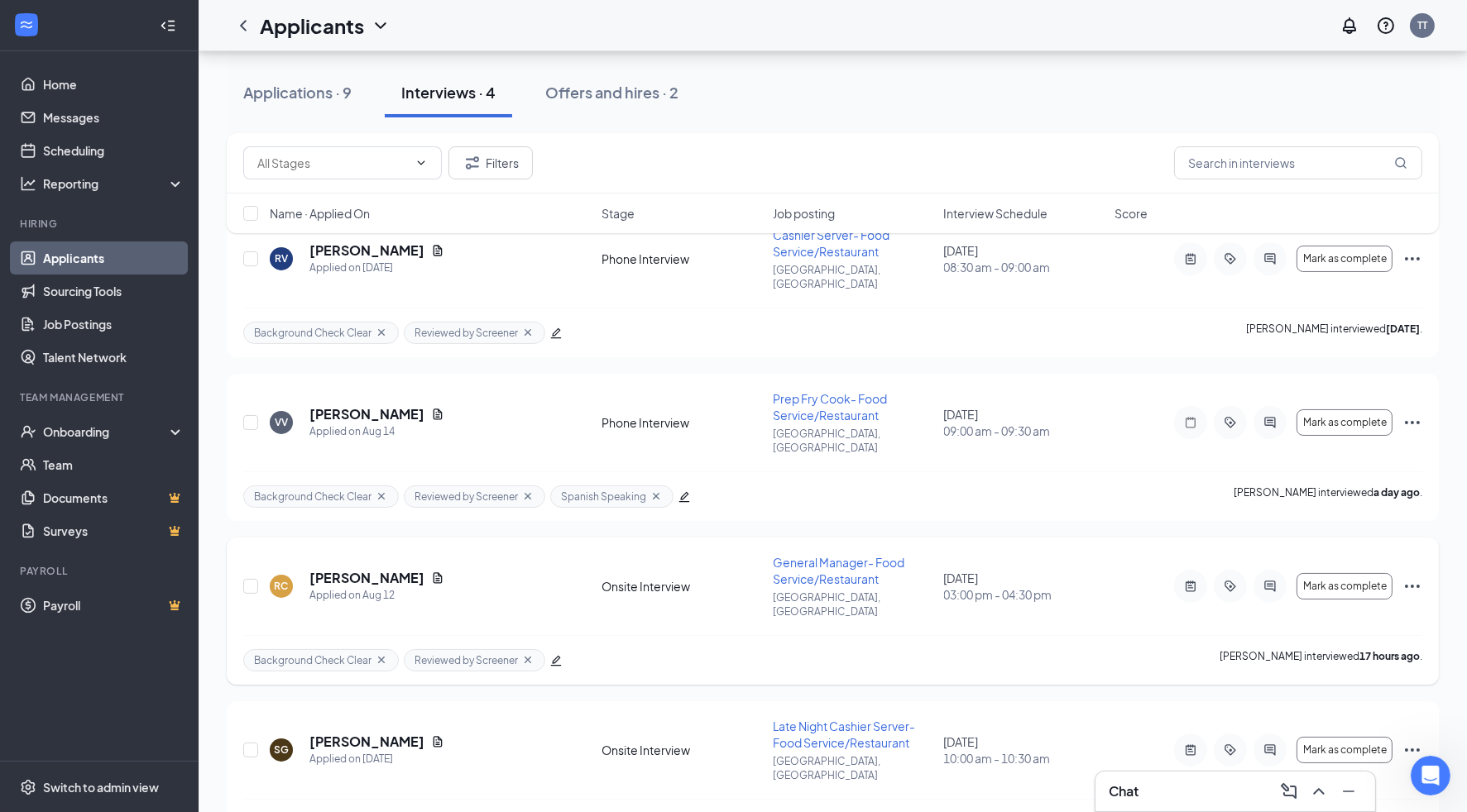
click at [1139, 636] on div "Background Check Clear Reviewed by Screener [PERSON_NAME] interviewed 17 hours …" at bounding box center [832, 660] width 1179 height 49
